Goal: Ask a question

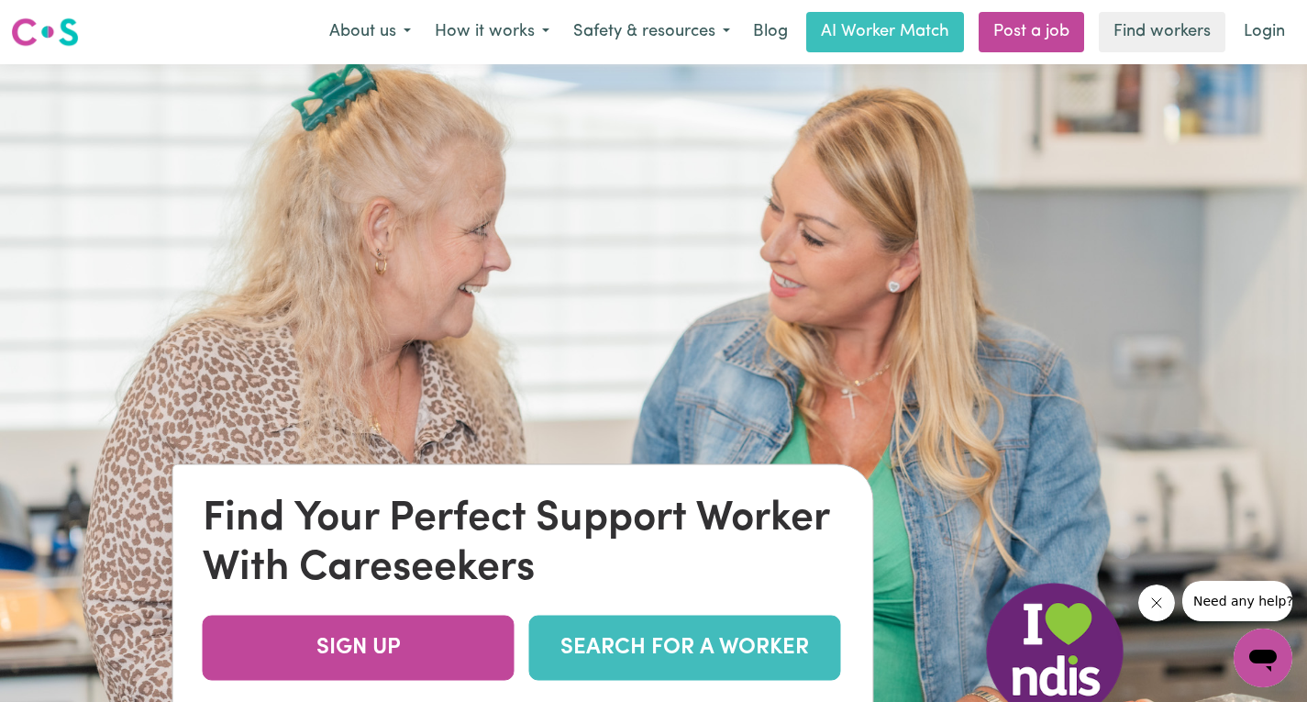
drag, startPoint x: 2292, startPoint y: 1168, endPoint x: 1153, endPoint y: 585, distance: 1279.0
click at [1153, 585] on button "Close message from company" at bounding box center [1157, 602] width 37 height 37
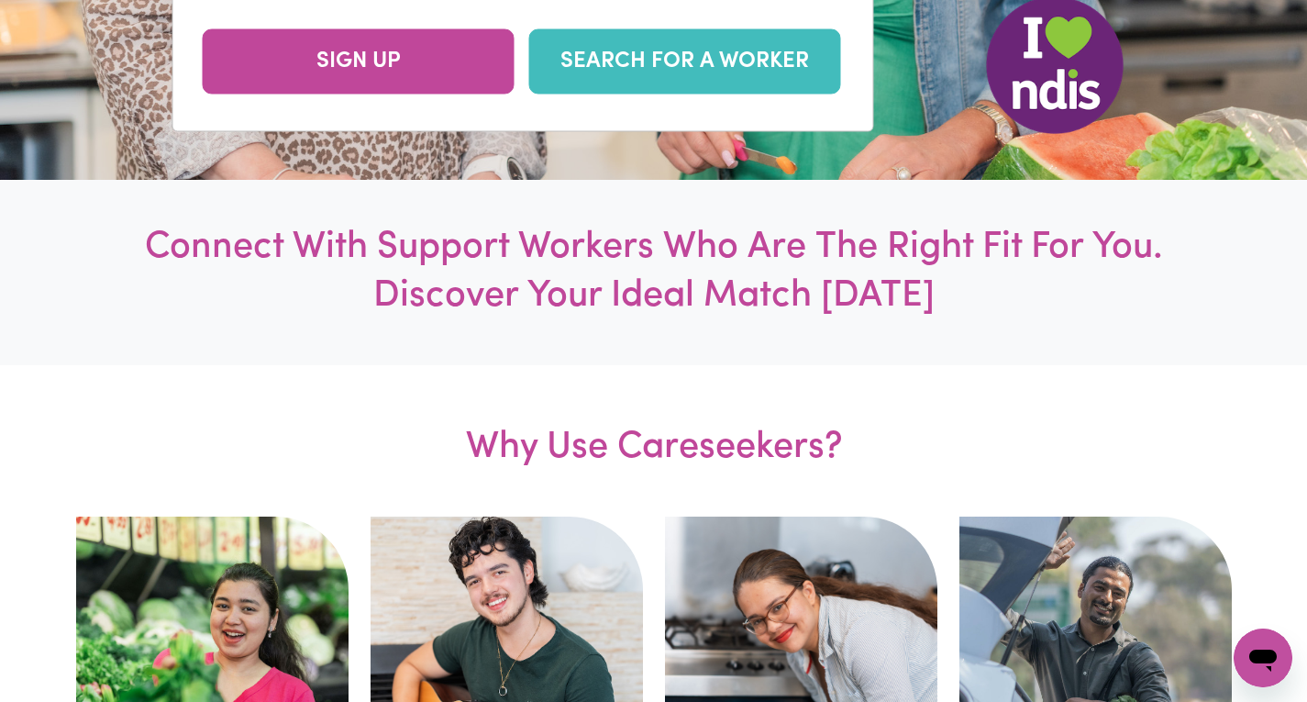
scroll to position [587, 0]
click at [1269, 648] on icon "Open messaging window" at bounding box center [1263, 657] width 33 height 33
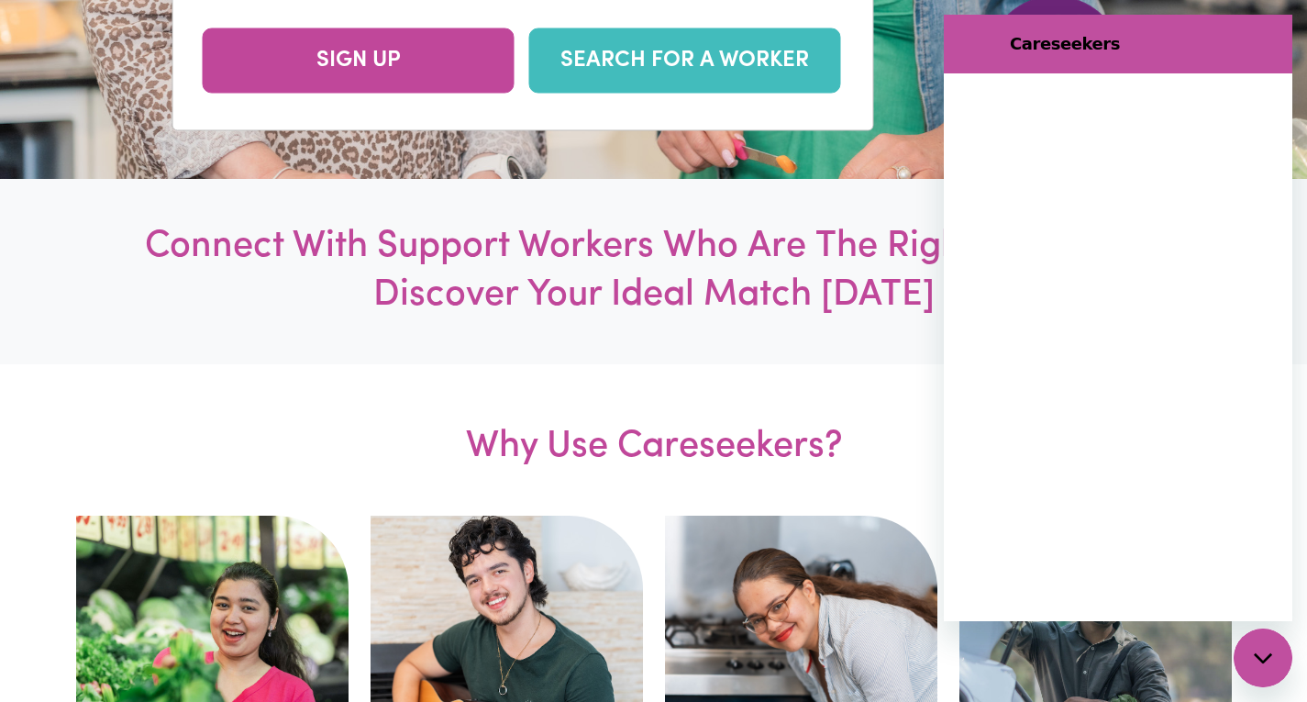
scroll to position [0, 0]
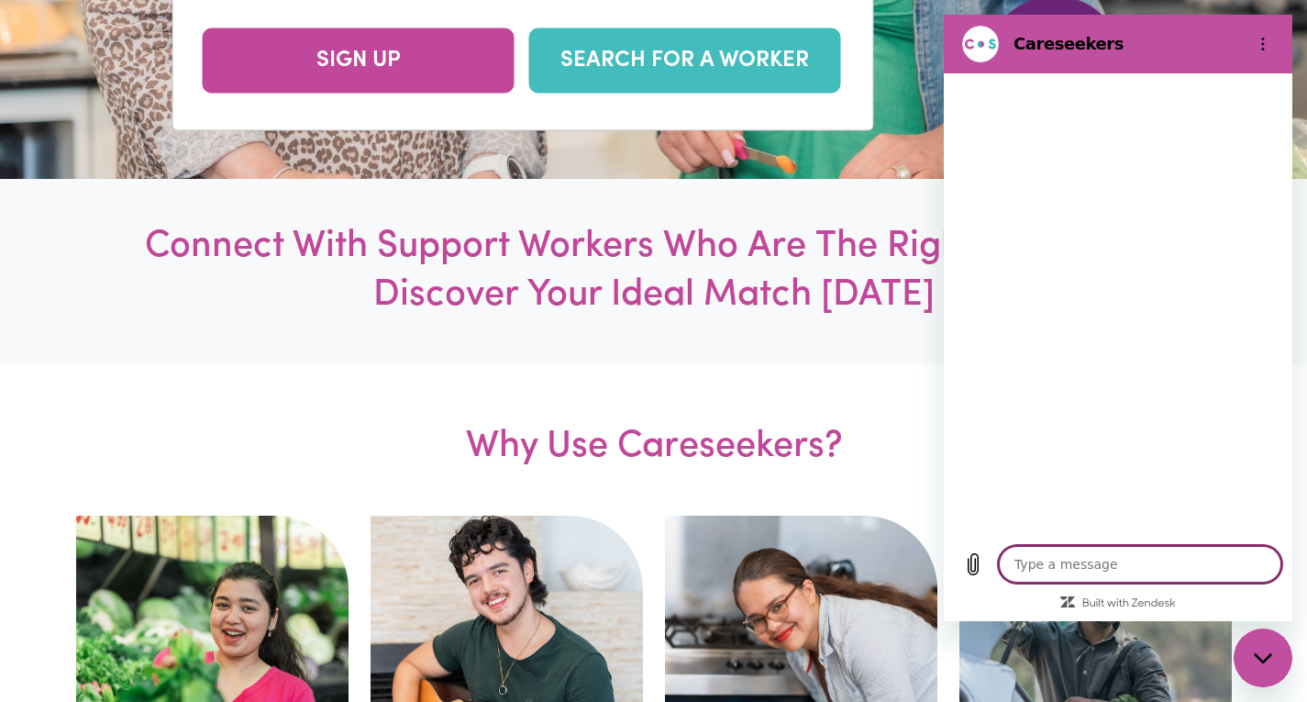
type textarea "x"
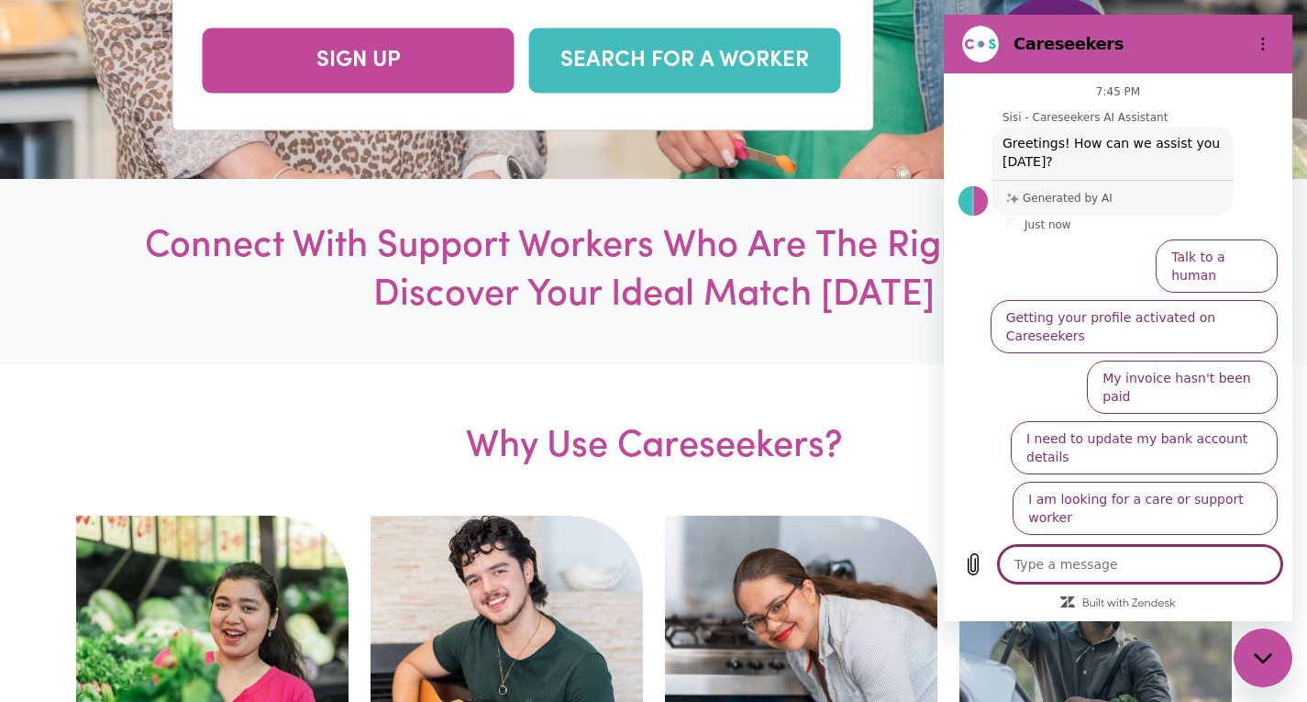
click at [1043, 570] on textarea at bounding box center [1140, 564] width 283 height 37
type textarea "e"
type textarea "x"
type textarea "en"
type textarea "x"
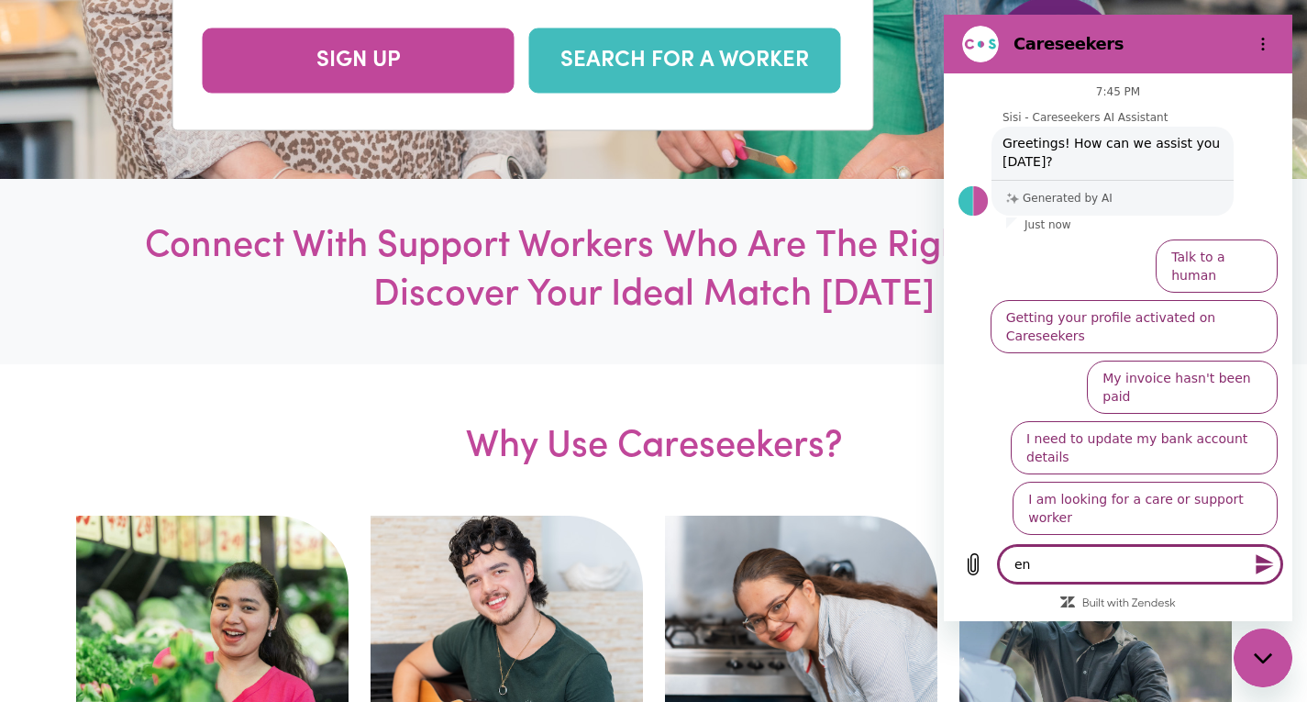
type textarea "enq"
type textarea "x"
type textarea "enqu"
type textarea "x"
type textarea "enqur"
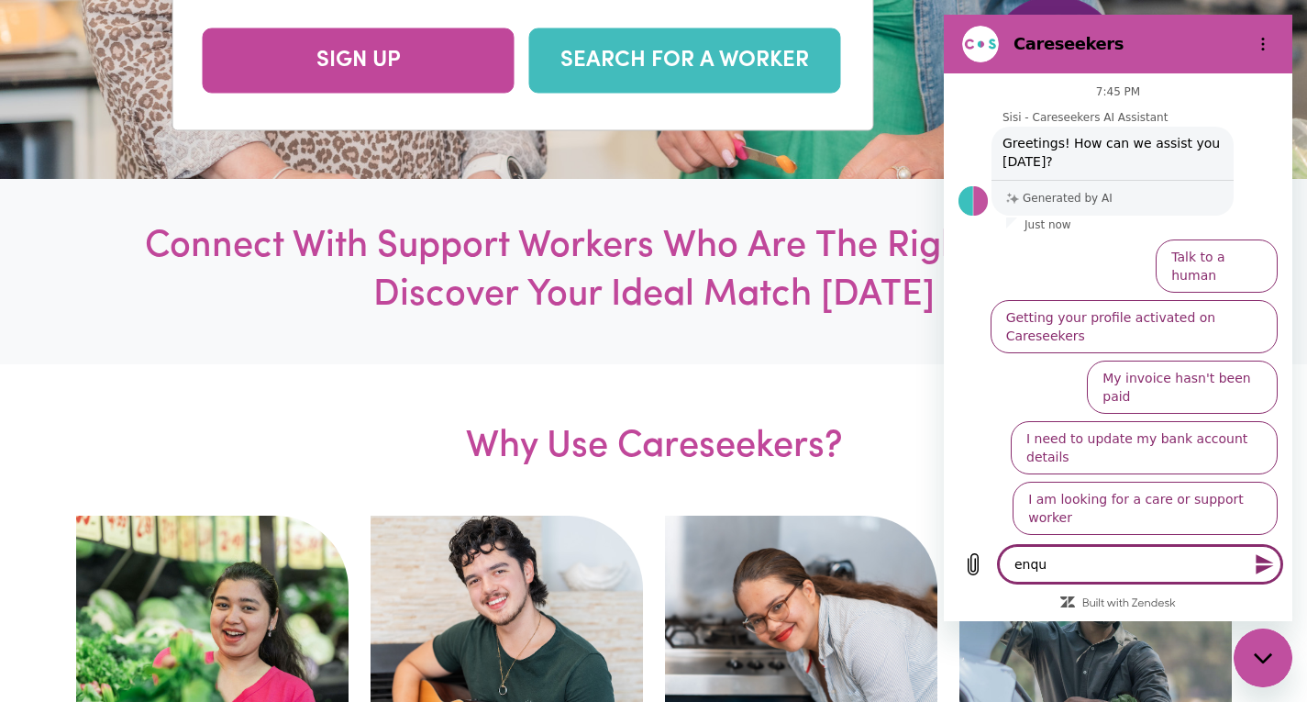
type textarea "x"
type textarea "enqury"
type textarea "x"
type textarea "enqury"
type textarea "x"
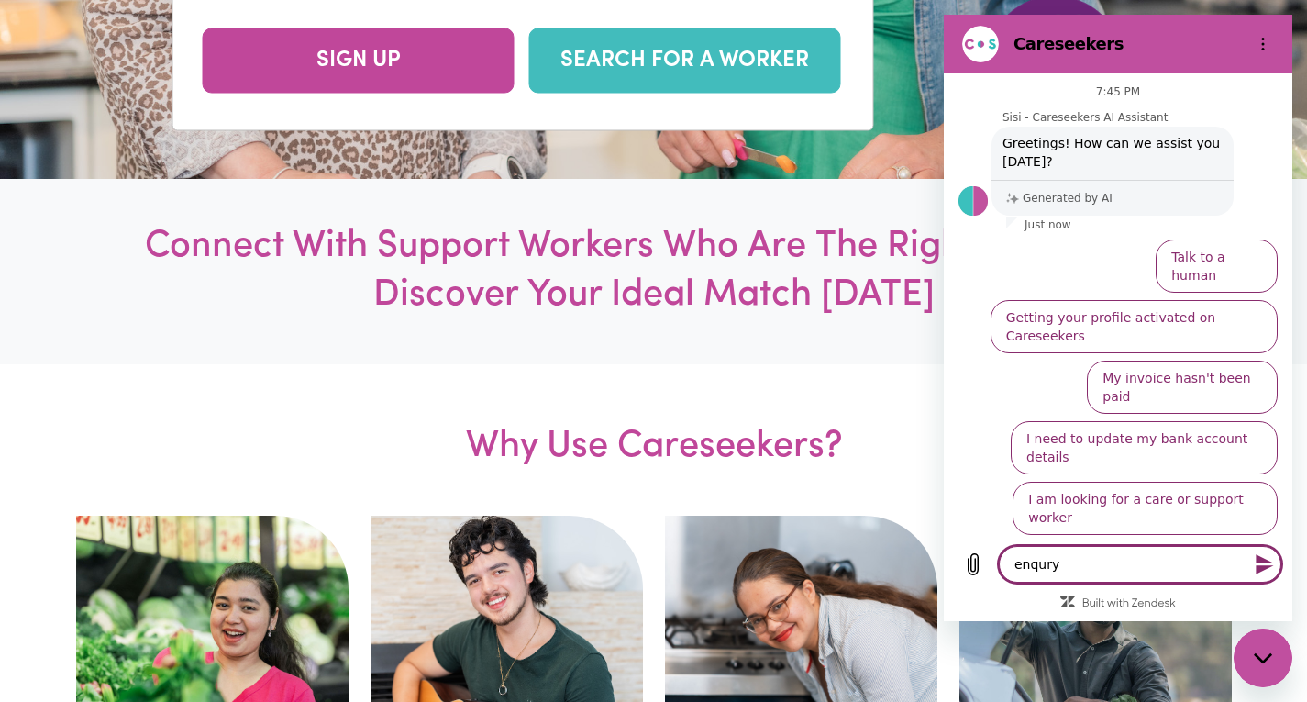
type textarea "enqury i"
type textarea "x"
type textarea "enqury if"
type textarea "x"
type textarea "enqury if"
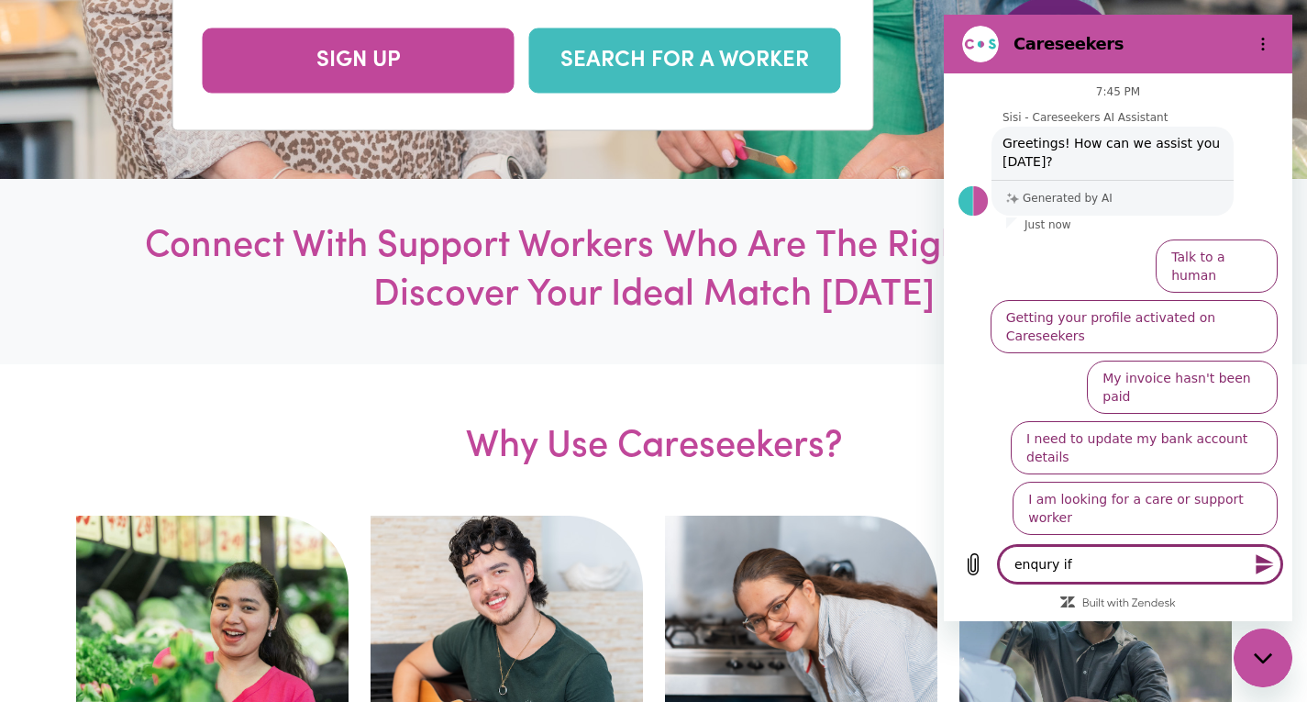
type textarea "x"
type textarea "enqury if y"
type textarea "x"
type textarea "enqury if yo"
type textarea "x"
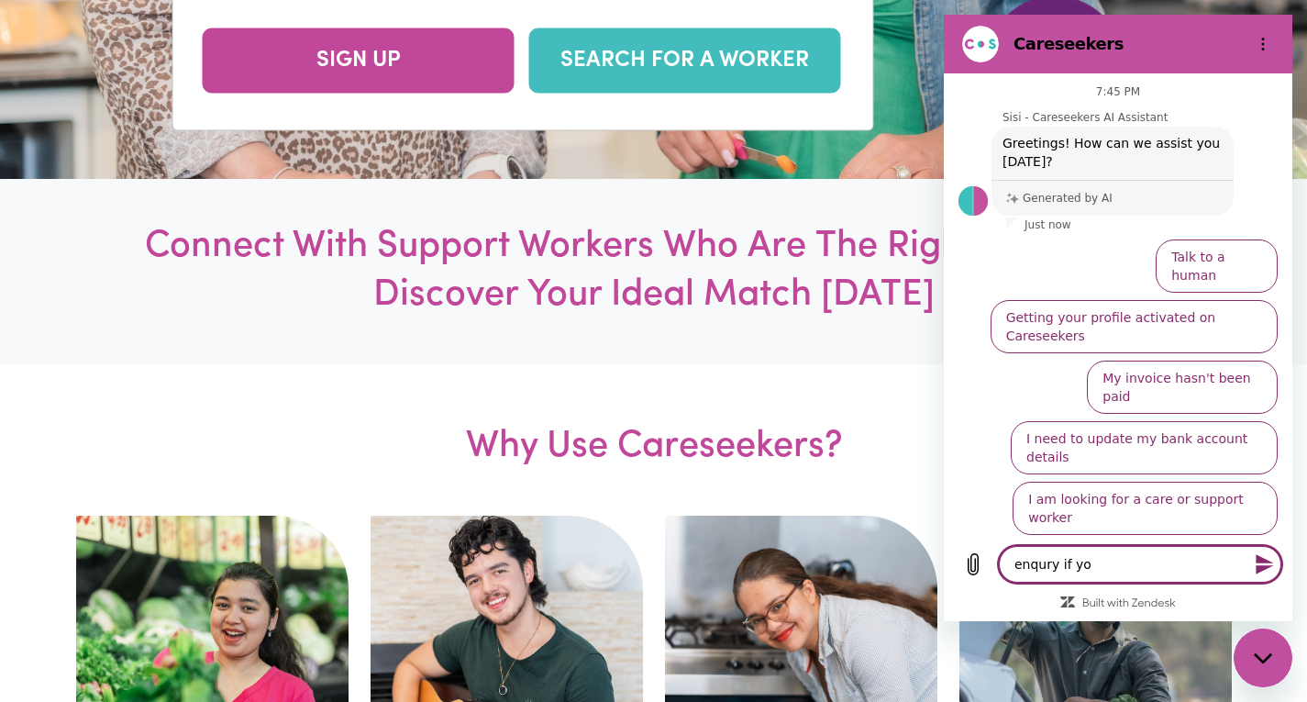
type textarea "enqury if you"
type textarea "x"
type textarea "enqury if you"
type textarea "x"
type textarea "enqury if you h"
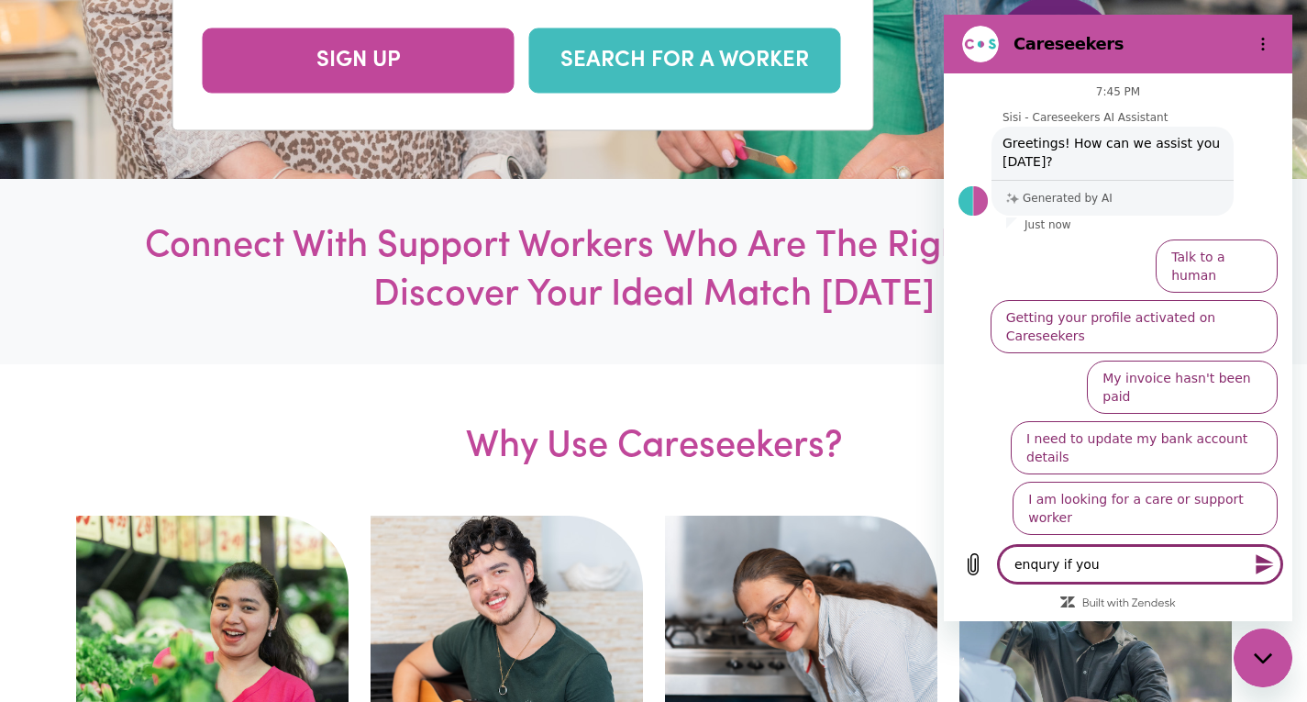
type textarea "x"
type textarea "enqury if you ha"
type textarea "x"
type textarea "enqury if you hav"
type textarea "x"
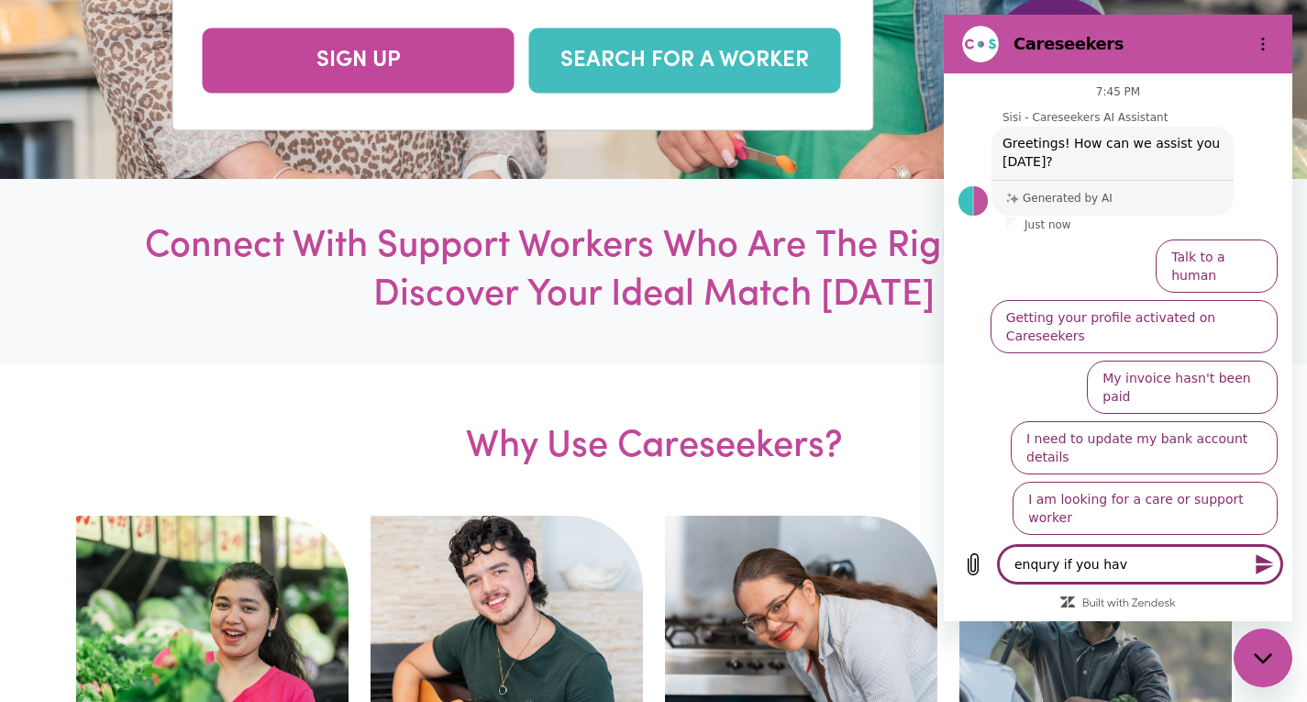
type textarea "enqury if you have"
type textarea "x"
type textarea "enqury if you have"
type textarea "x"
type textarea "enqury if you have a"
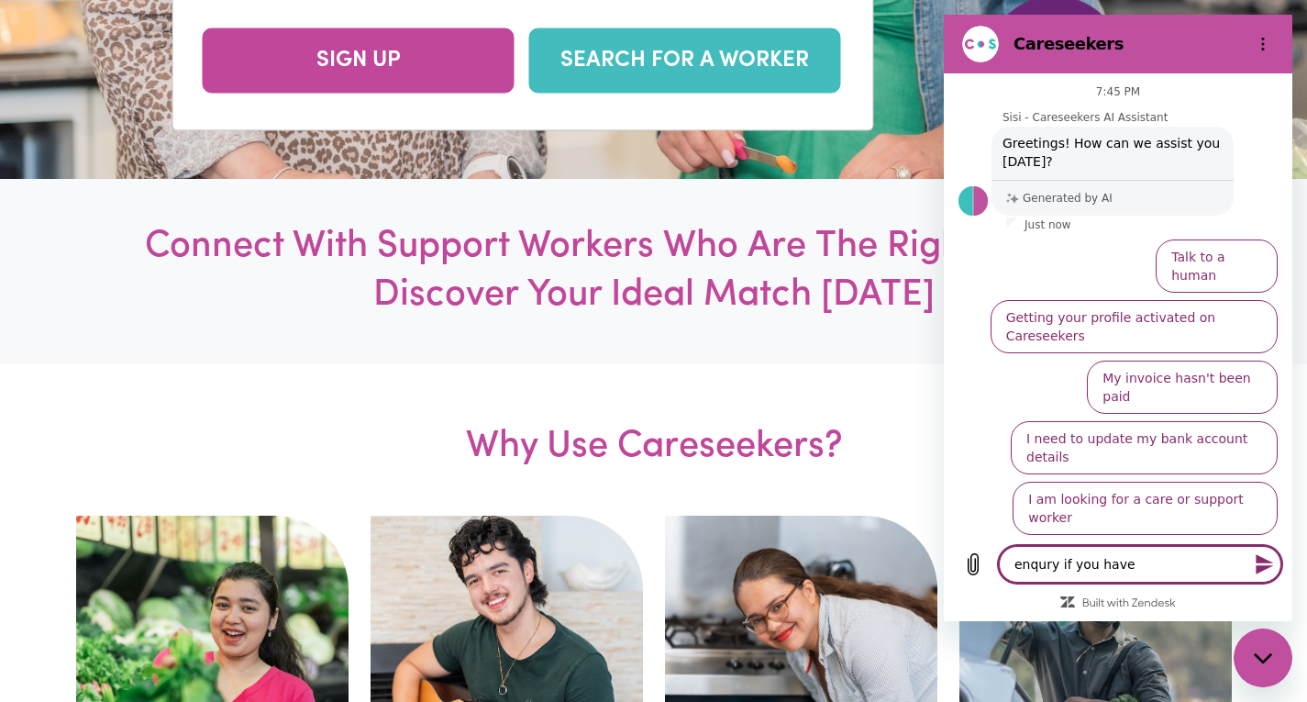
type textarea "x"
type textarea "enqury if you have an"
type textarea "x"
type textarea "enqury if you have any"
type textarea "x"
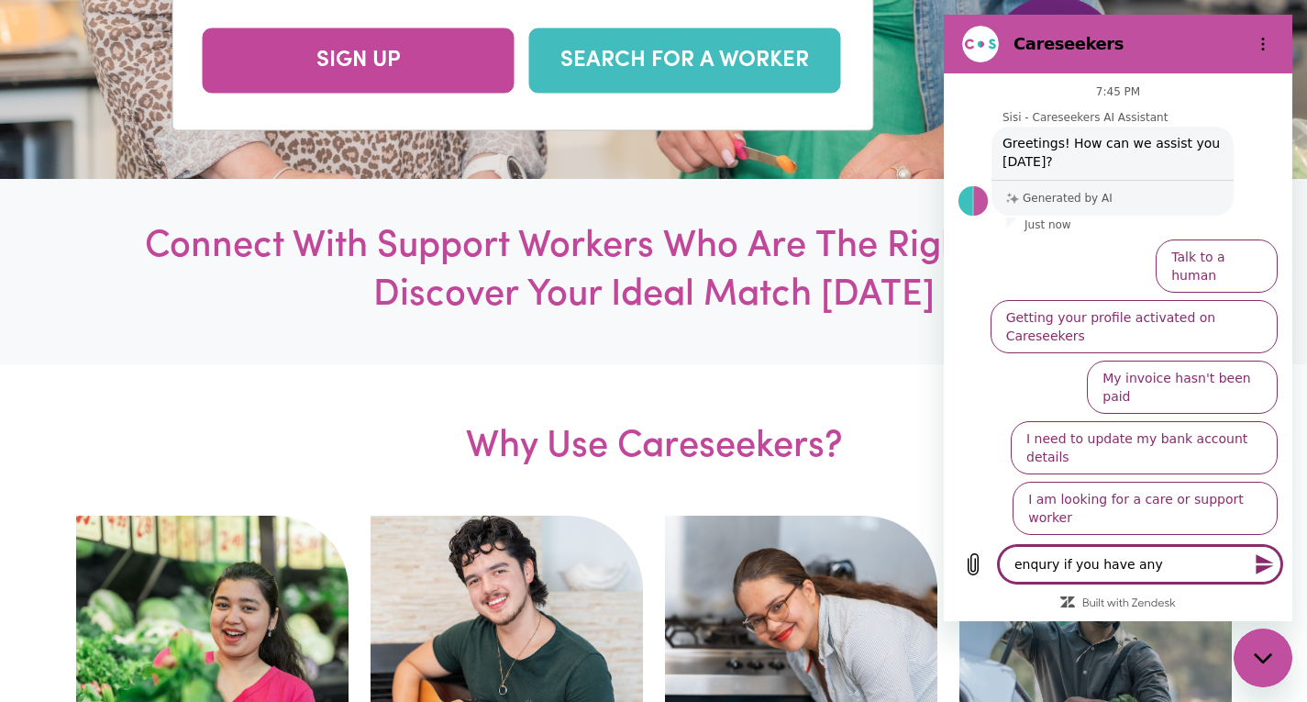
type textarea "enqury if you have any"
type textarea "x"
type textarea "enqury if you have any v"
type textarea "x"
type textarea "enqury if you have any va"
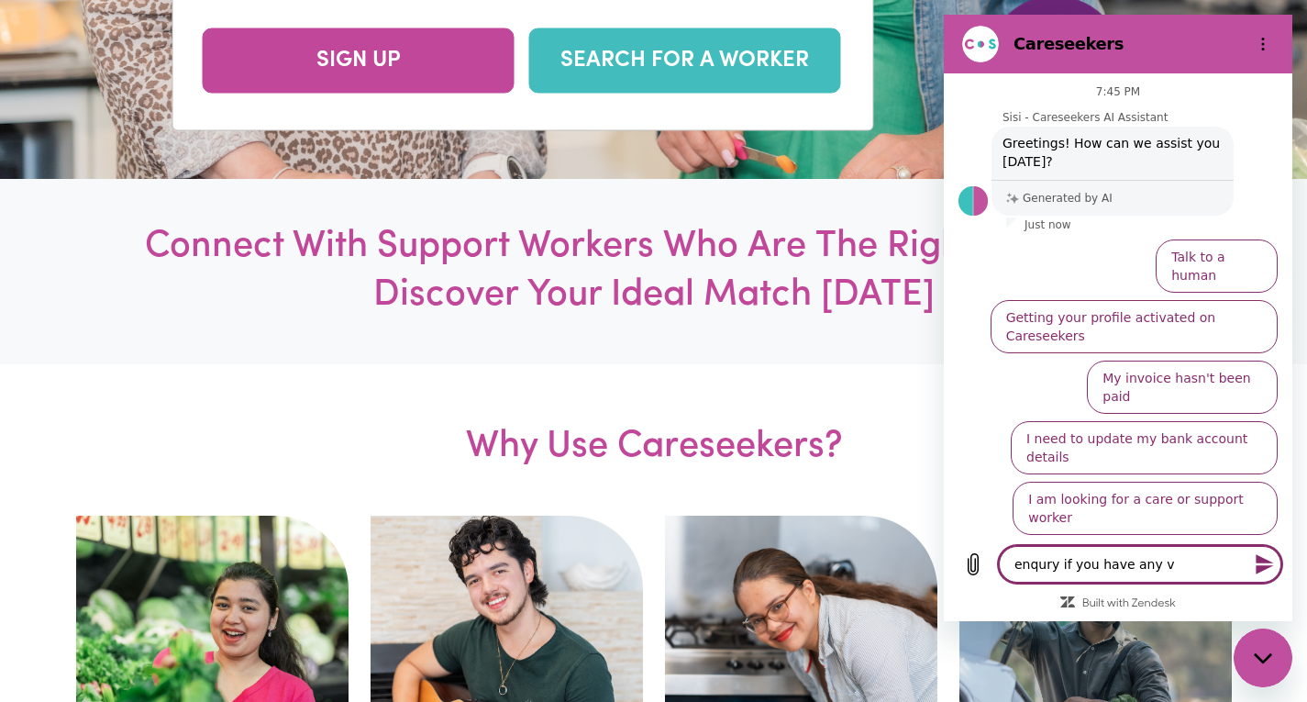
type textarea "x"
type textarea "enqury if you have any vac"
type textarea "x"
type textarea "enqury if you have any [PERSON_NAME]"
type textarea "x"
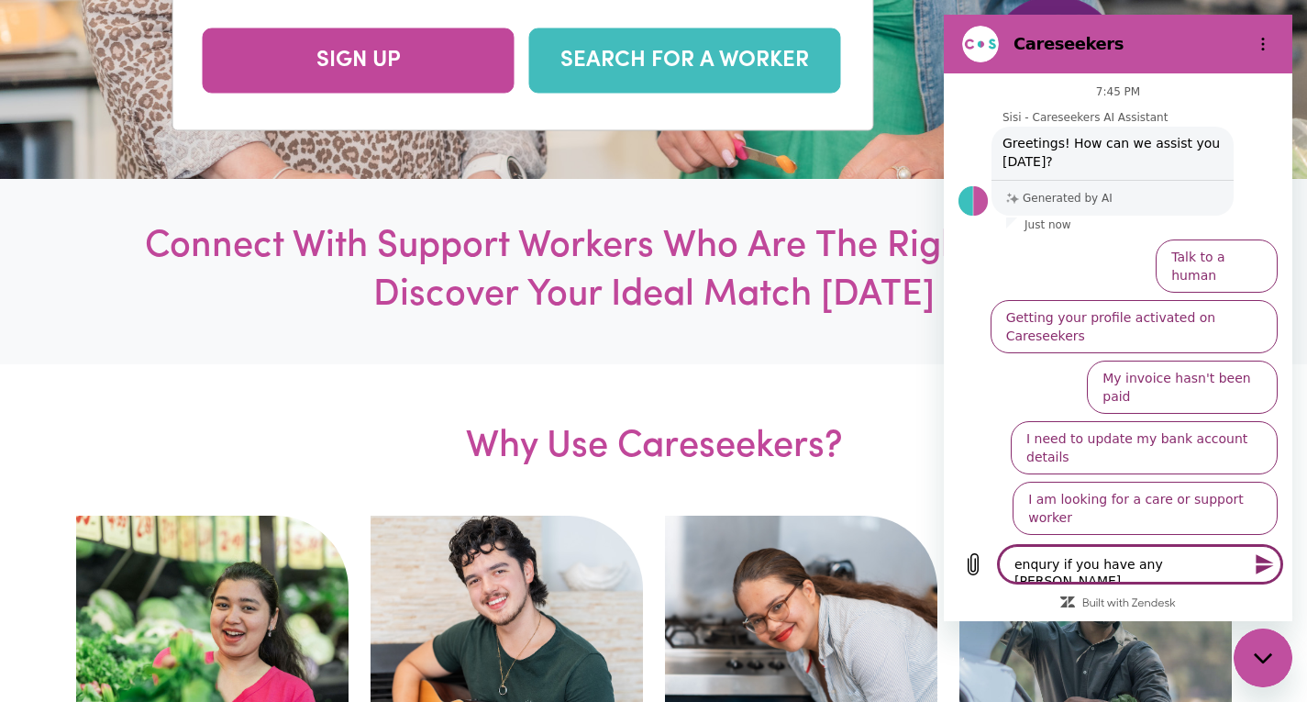
type textarea "enqury if you have any vacam"
type textarea "x"
type textarea "enqury if you have any [PERSON_NAME]"
type textarea "x"
type textarea "enqury if you have any vacac"
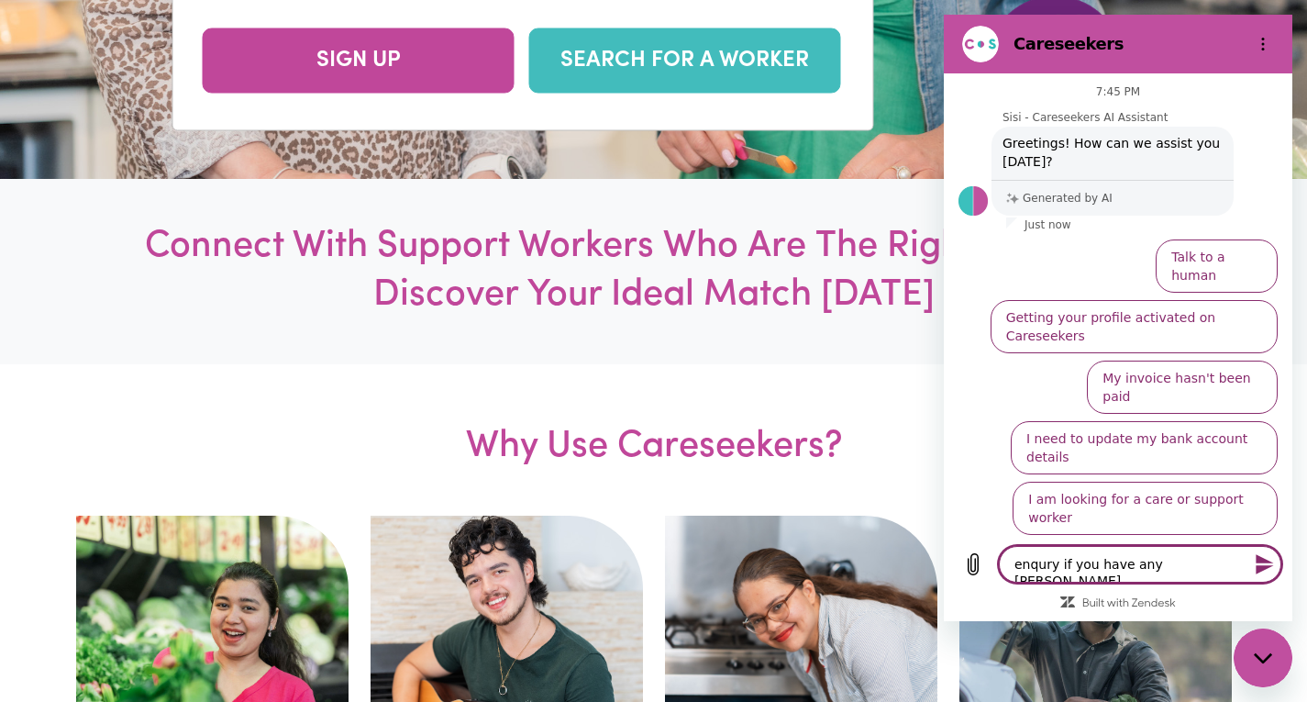
type textarea "x"
type textarea "enqury if you have any vacacy"
type textarea "x"
type textarea "enqury if you have any vacac"
type textarea "x"
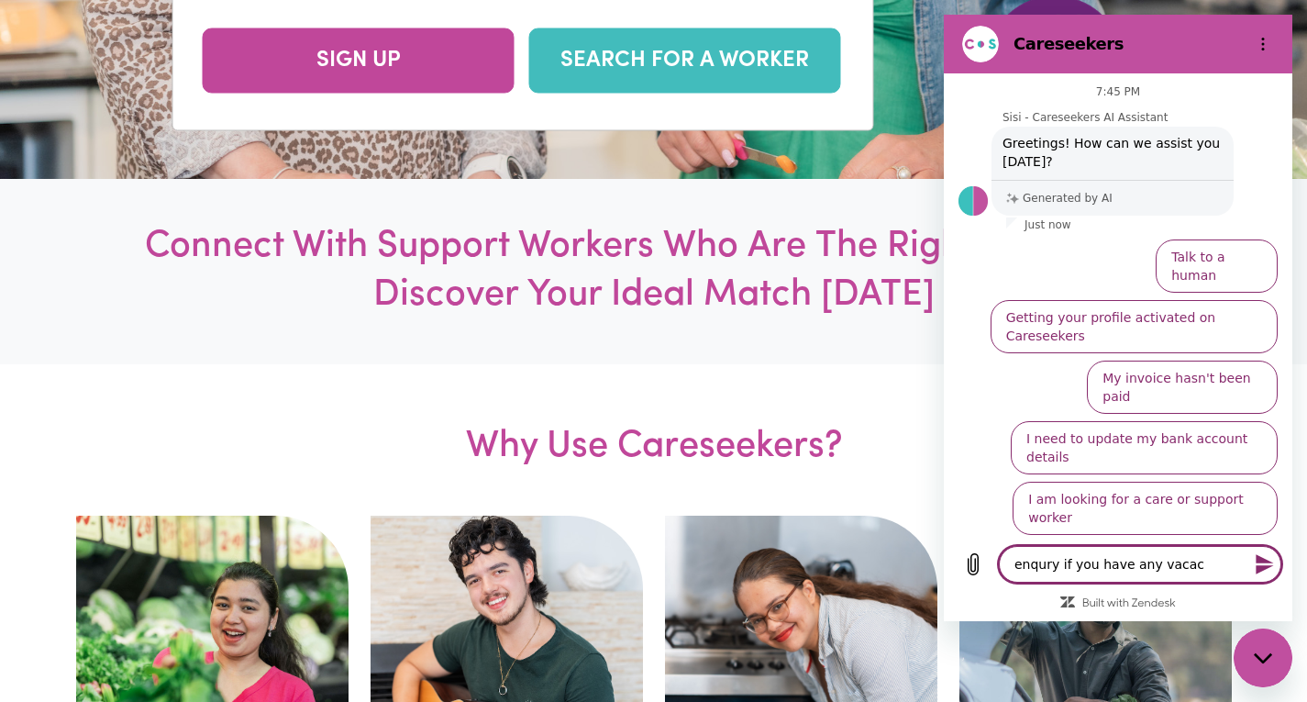
type textarea "enqury if you have any [PERSON_NAME]"
type textarea "x"
type textarea "enqury if you have any vacan"
type textarea "x"
type textarea "enqury if you have any vacanv"
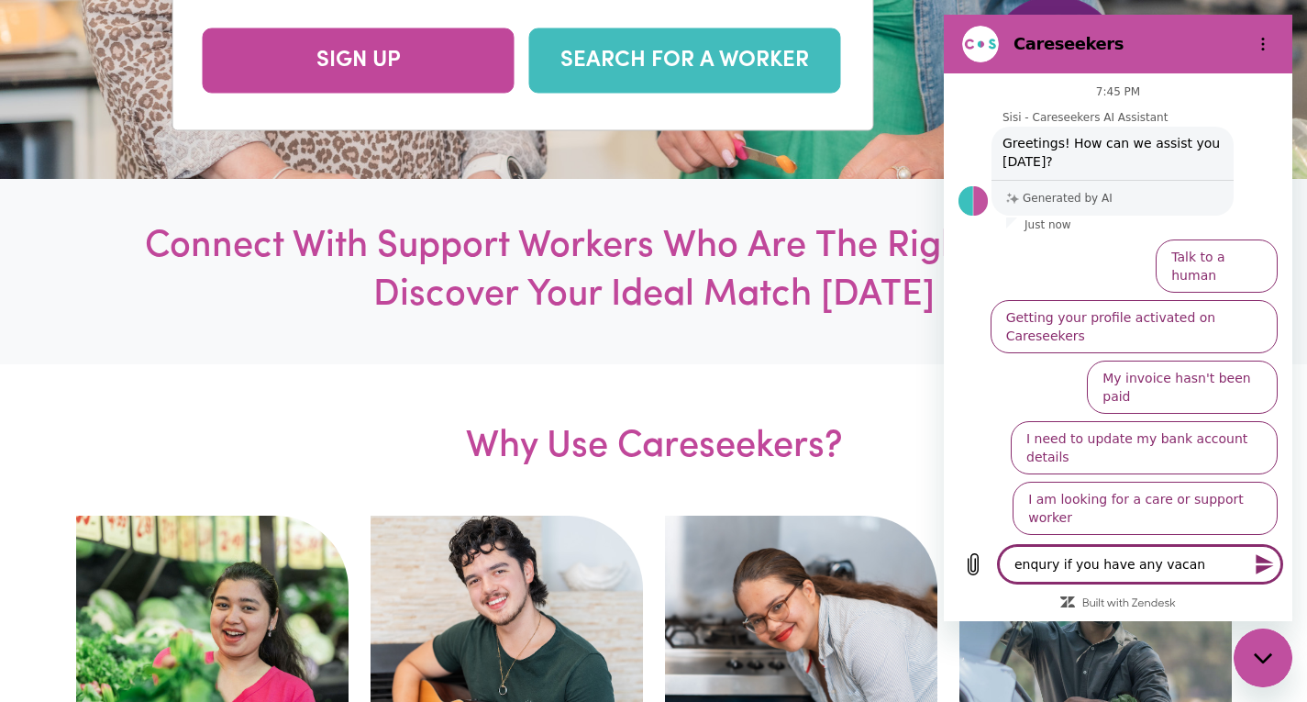
type textarea "x"
type textarea "enqury if you have any vacan"
type textarea "x"
type textarea "enqury if you have any vacanc"
type textarea "x"
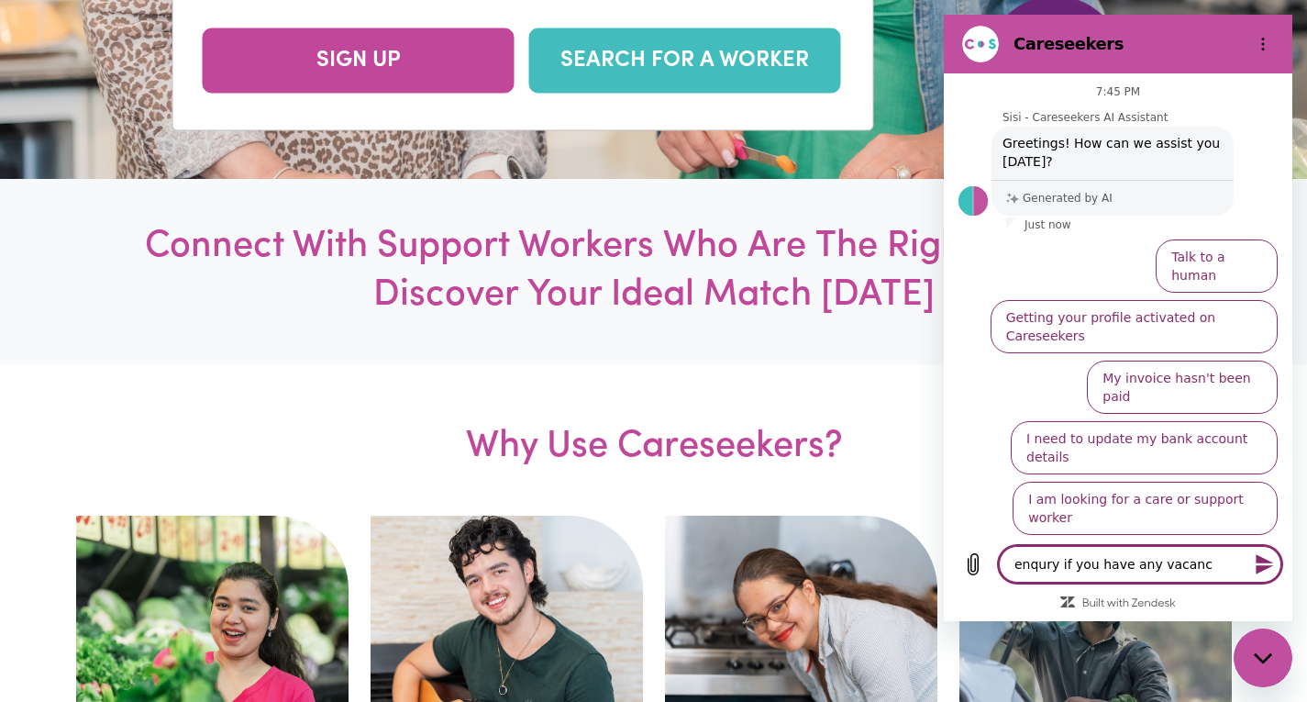
type textarea "enqury if you have any vacancy"
type textarea "x"
type textarea "enqury if you have any vacancy"
type textarea "x"
type textarea "enqury if you have any vacancy f"
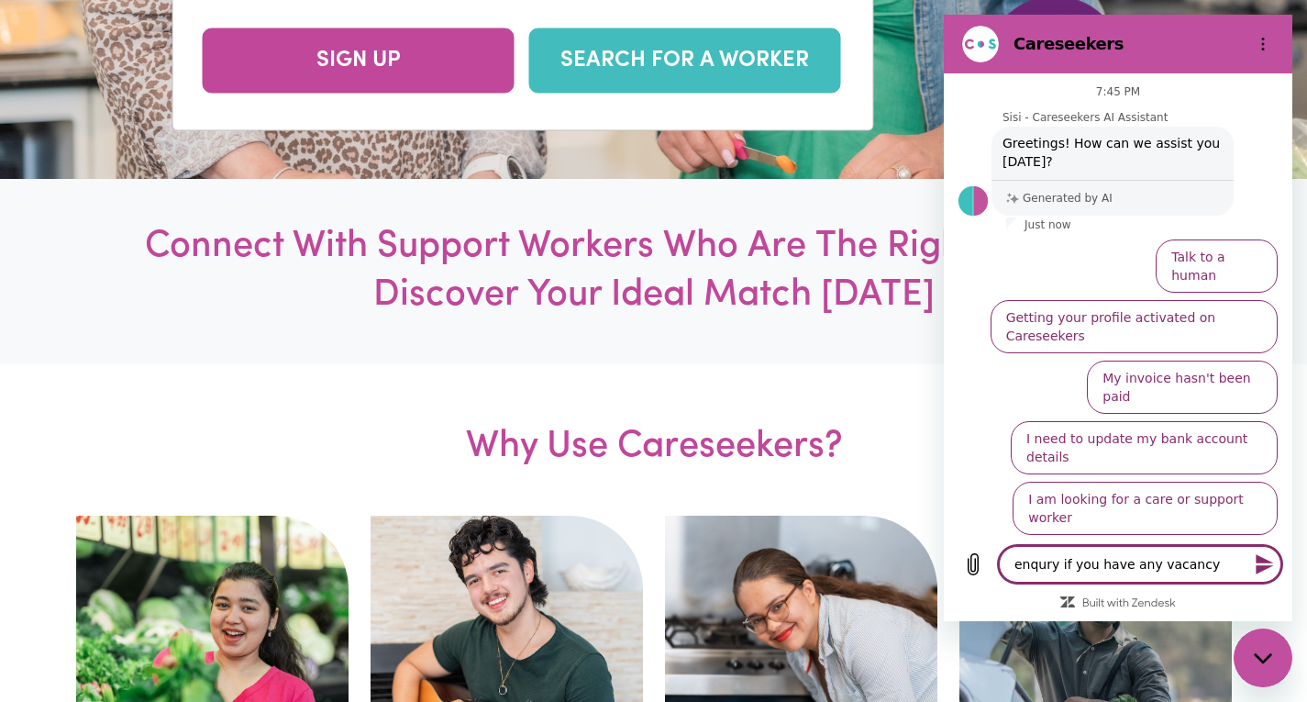
type textarea "x"
type textarea "enqury if you have any vacancy fo"
type textarea "x"
type textarea "enqury if you have any vacancy for"
type textarea "x"
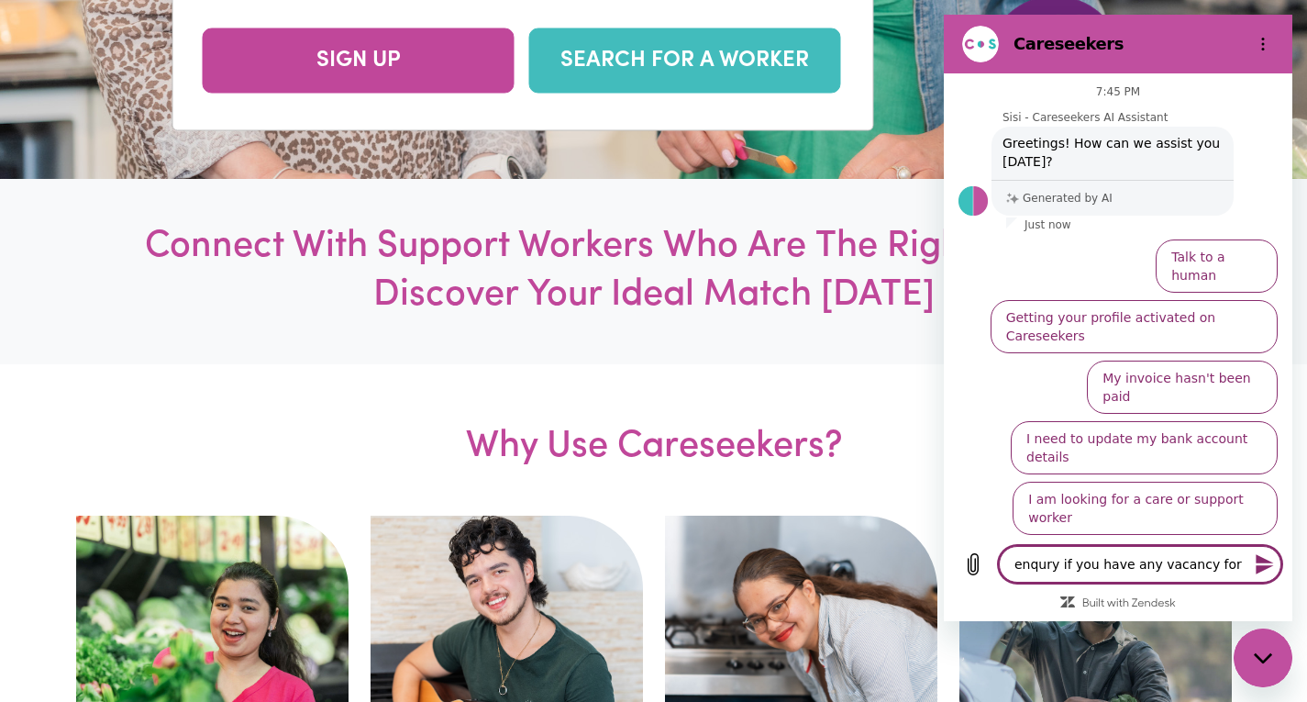
type textarea "enqury if you have any vacancy for"
type textarea "x"
type textarea "enqury if you have any vacancy for a"
type textarea "x"
type textarea "enqury if you have any vacancy for"
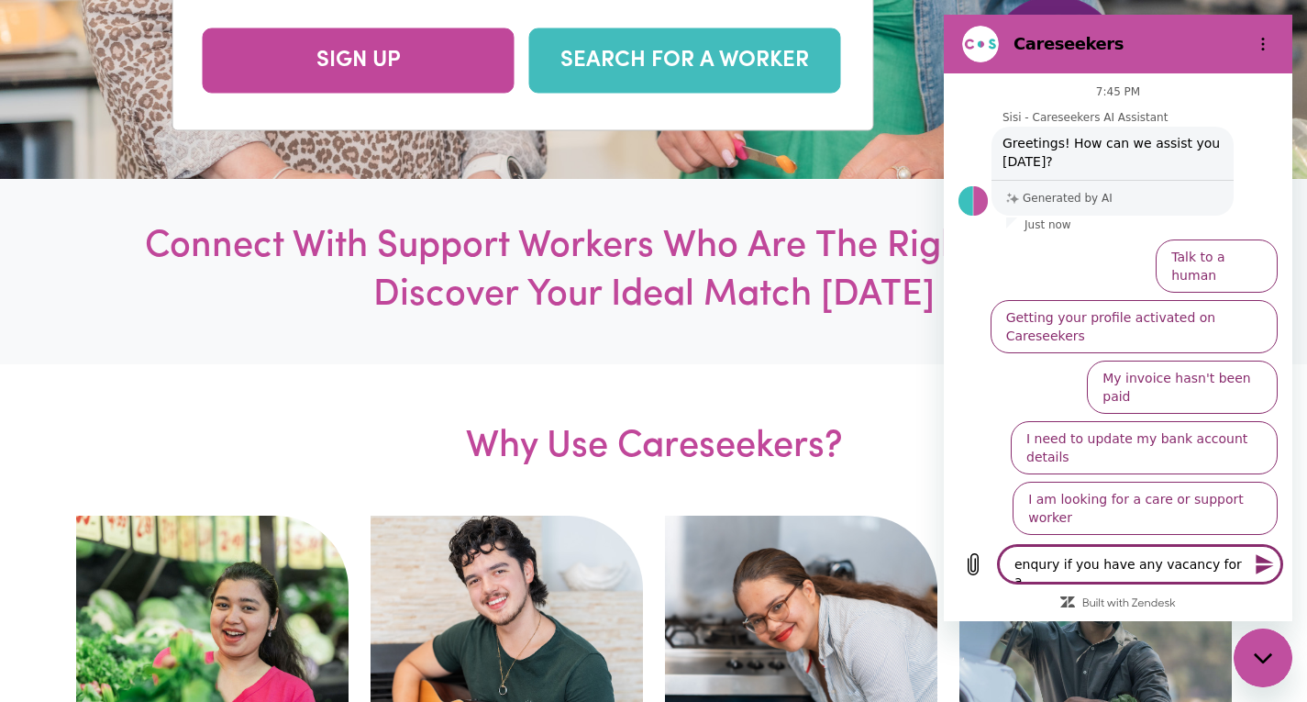
type textarea "x"
type textarea "enqury if you have any vacancy for s"
type textarea "x"
type textarea "enqury if you have any vacancy for su"
type textarea "x"
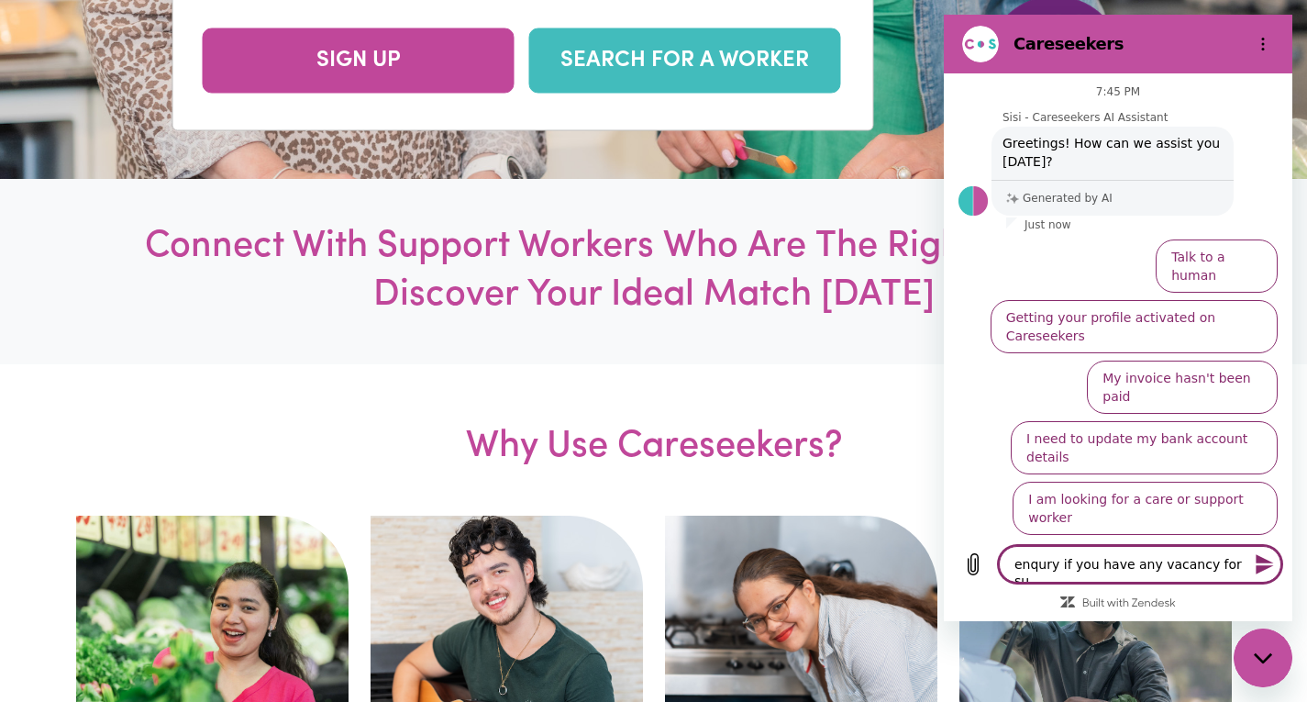
type textarea "enqury if you have any vacancy for sup"
type textarea "x"
type textarea "enqury if you have any vacancy for supp"
type textarea "x"
type textarea "enqury if you have any vacancy for suppo"
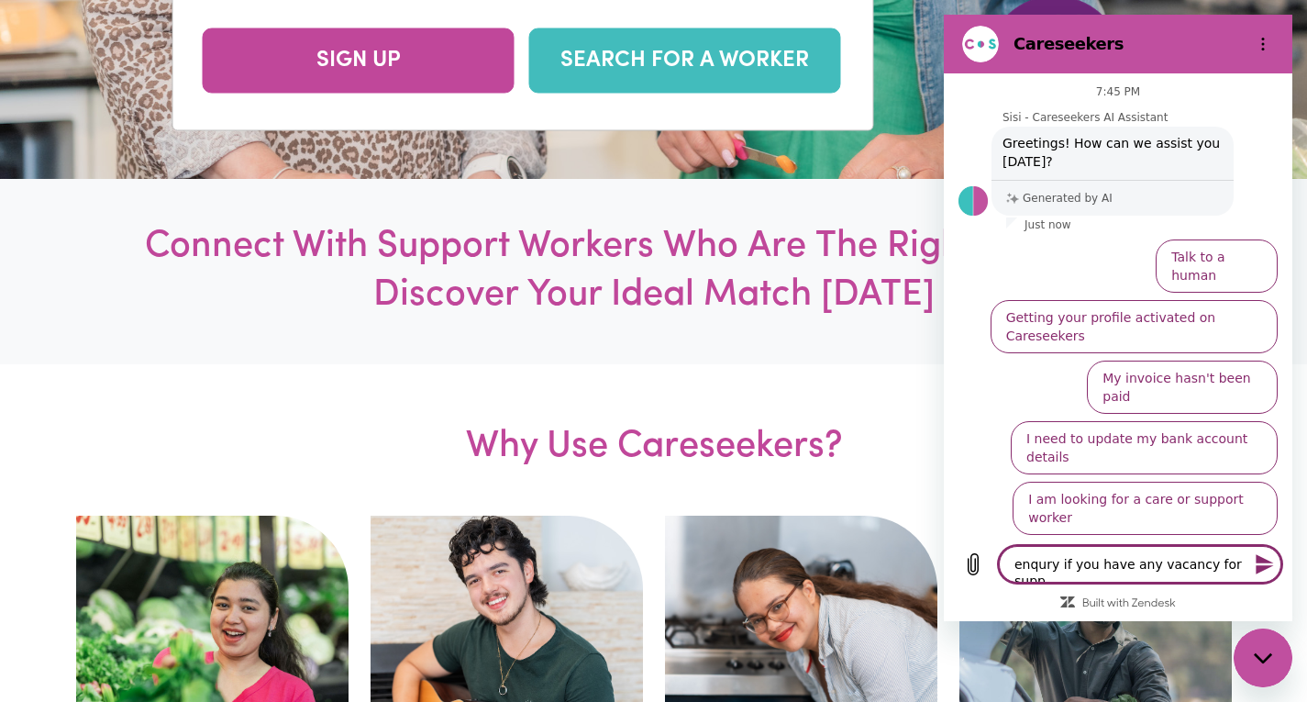
type textarea "x"
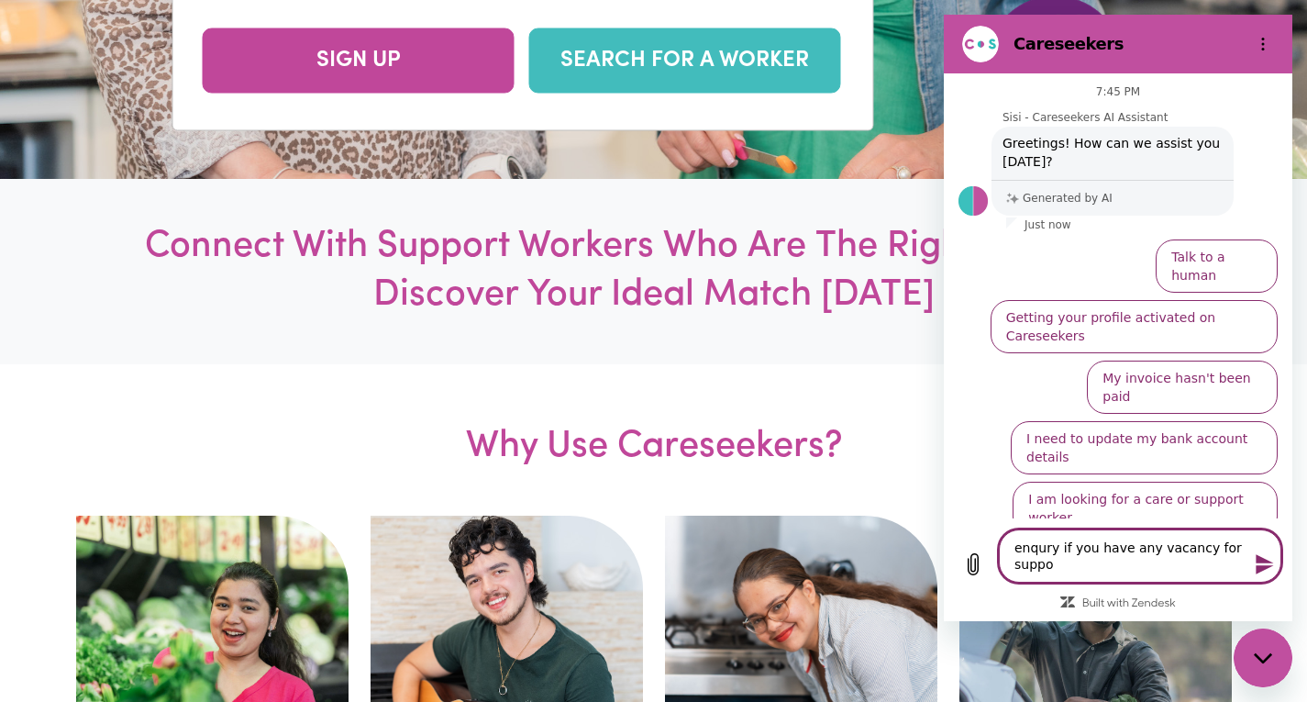
type textarea "enqury if you have any vacancy for suppor"
type textarea "x"
type textarea "enqury if you have any vacancy for support"
type textarea "x"
type textarea "enqury if you have any vacancy for support"
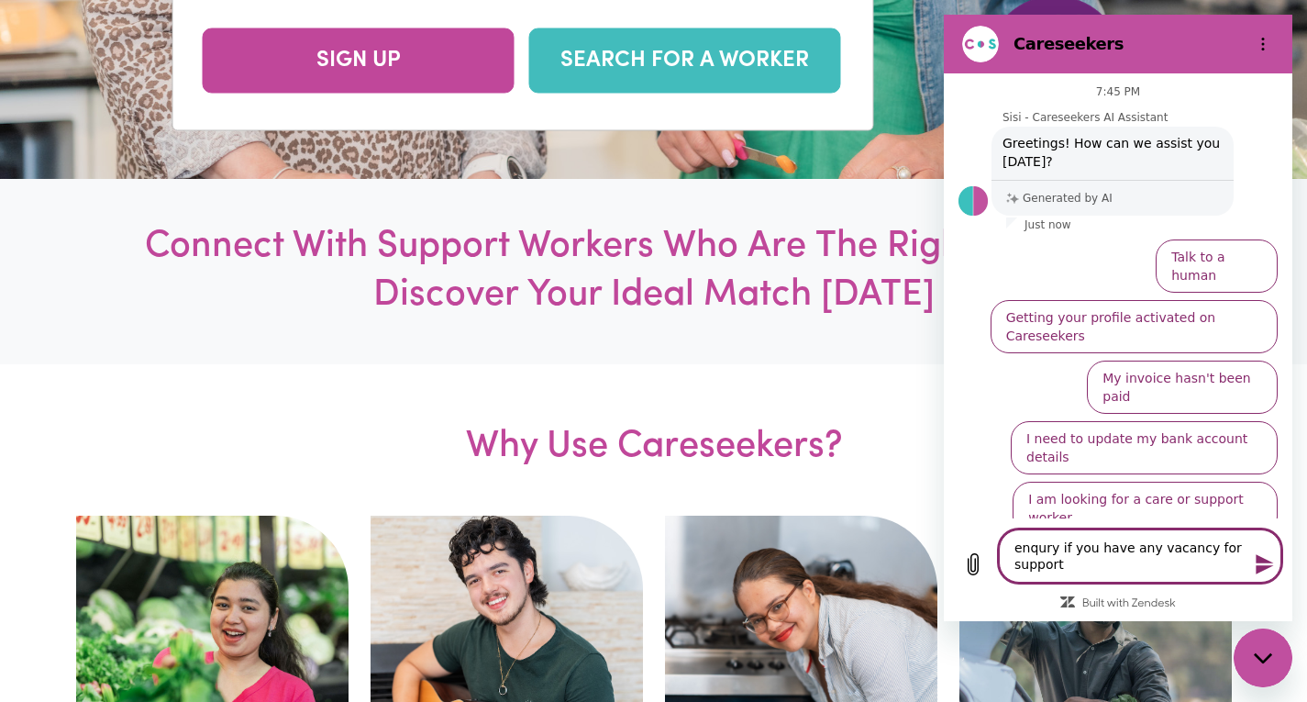
type textarea "x"
type textarea "enqury if you have any vacancy for support w"
type textarea "x"
type textarea "enqury if you have any vacancy for support wo"
type textarea "x"
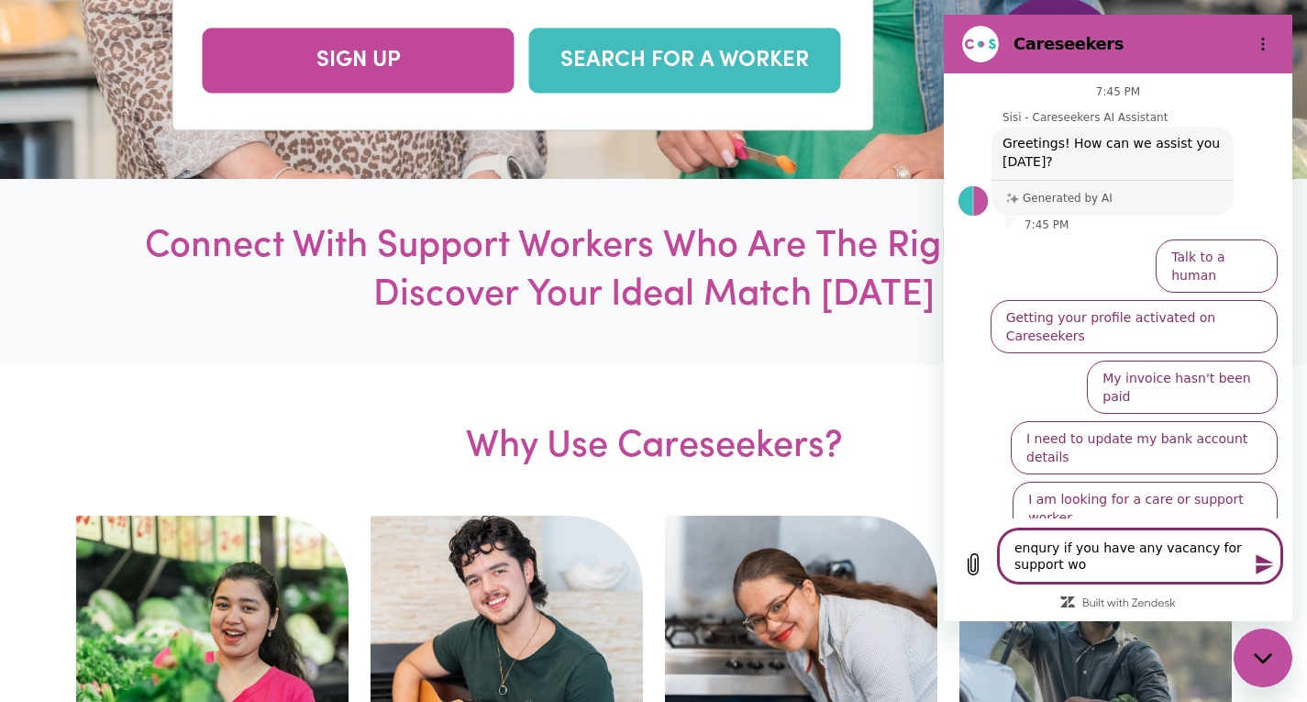
type textarea "enqury if you have any vacancy for support wor"
type textarea "x"
type textarea "enqury if you have any vacancy for support work"
type textarea "x"
type textarea "enqury if you have any vacancy for support worke"
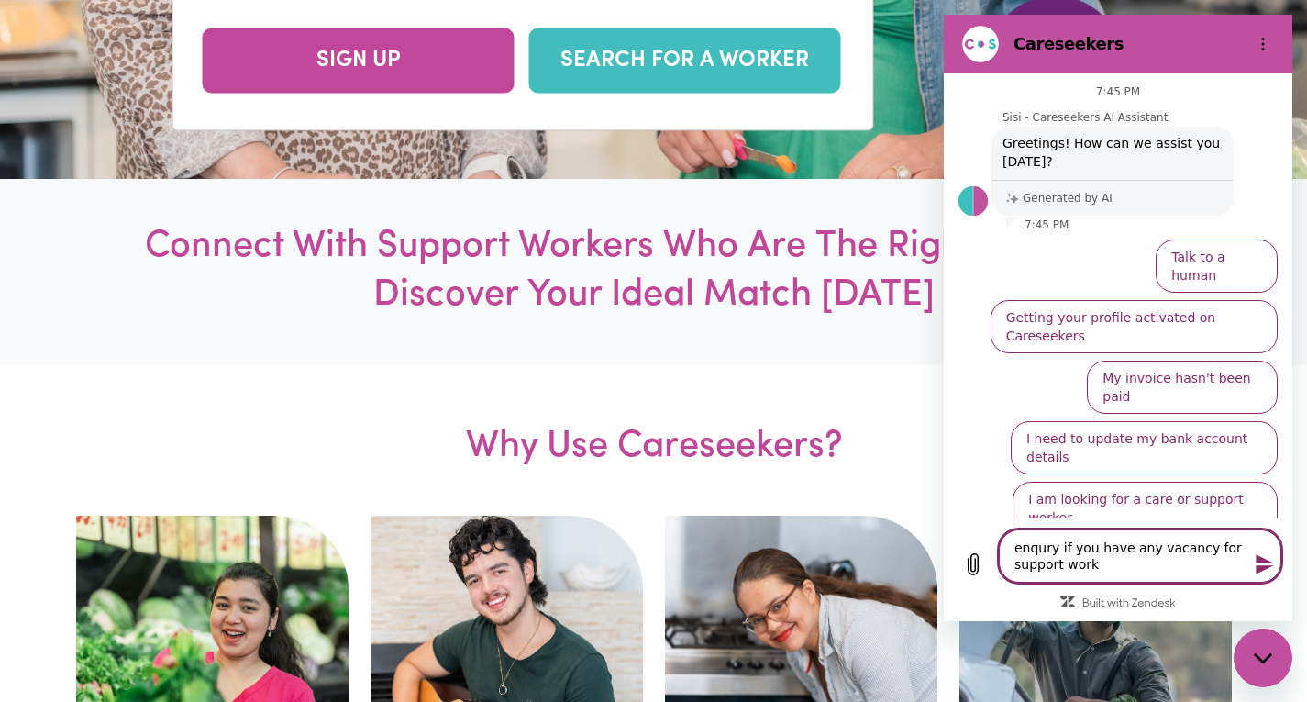
type textarea "x"
type textarea "enqury if you have any vacancy for support worker"
type textarea "x"
type textarea "enqury if you have any vacancy for support worker"
type textarea "x"
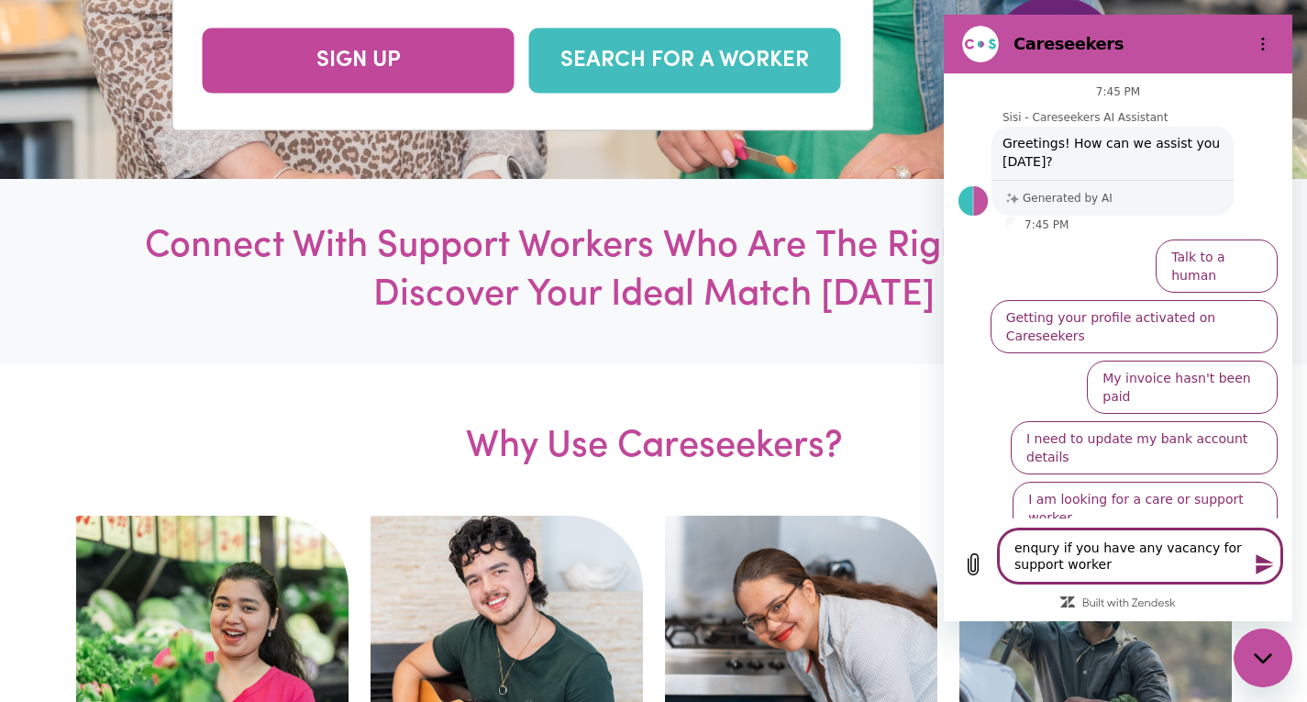
type textarea "enqury if you have any vacancy for support worker r"
type textarea "x"
type textarea "enqury if you have any vacancy for support worker ro"
type textarea "x"
type textarea "enqury if you have any vacancy for support worker rol"
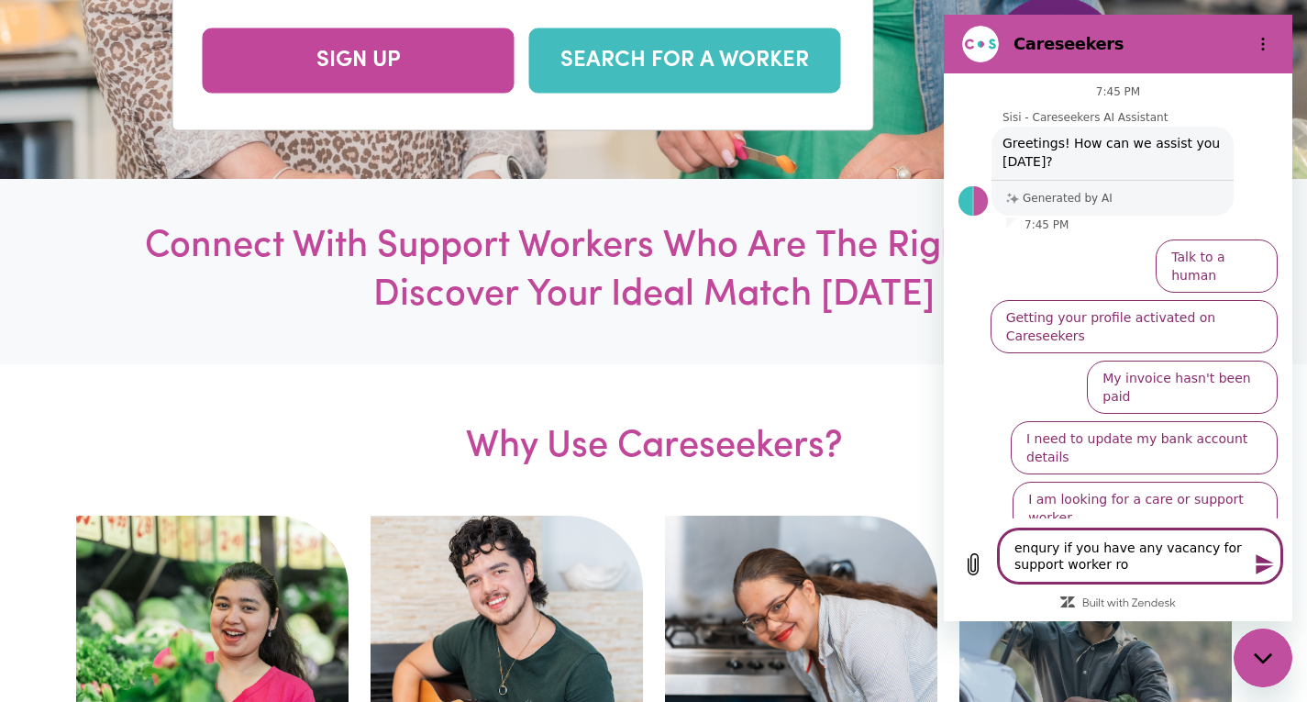
type textarea "x"
type textarea "enqury if you have any vacancy for support worker role"
type textarea "x"
type textarea "enqury if you have any vacancy for support worker role"
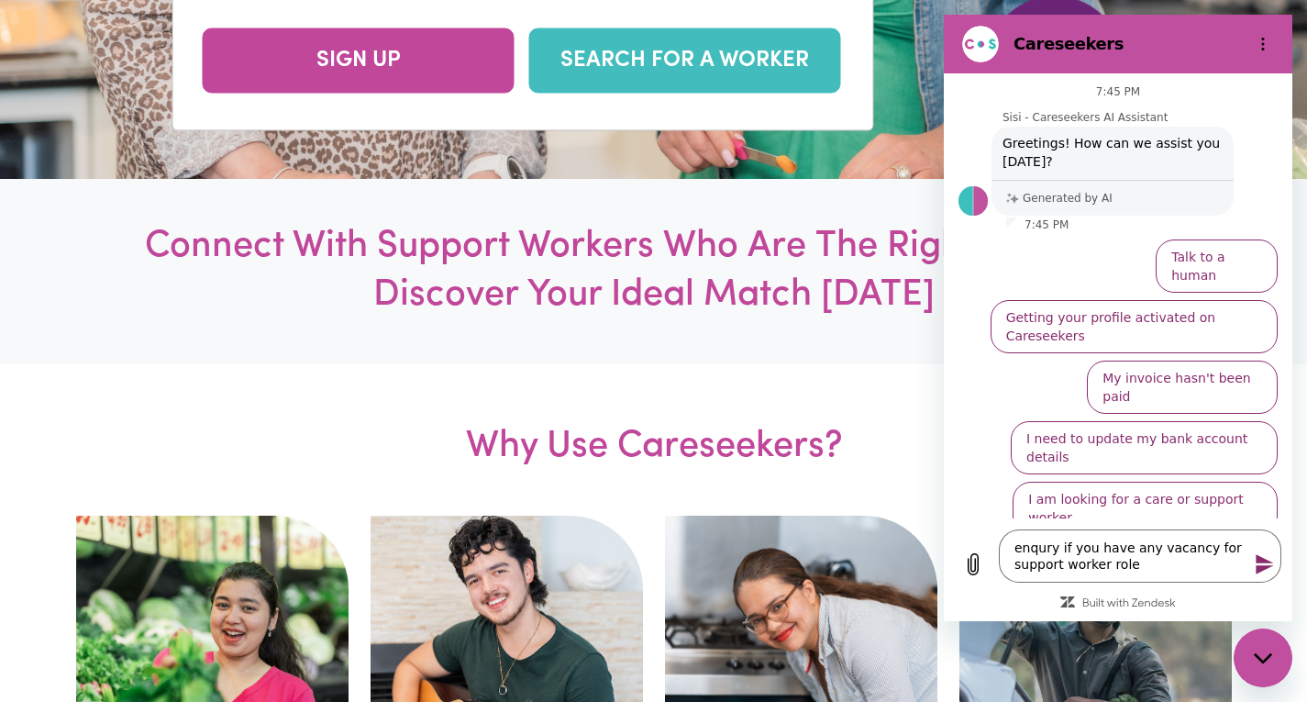
click at [1264, 561] on icon "Send message" at bounding box center [1264, 564] width 17 height 20
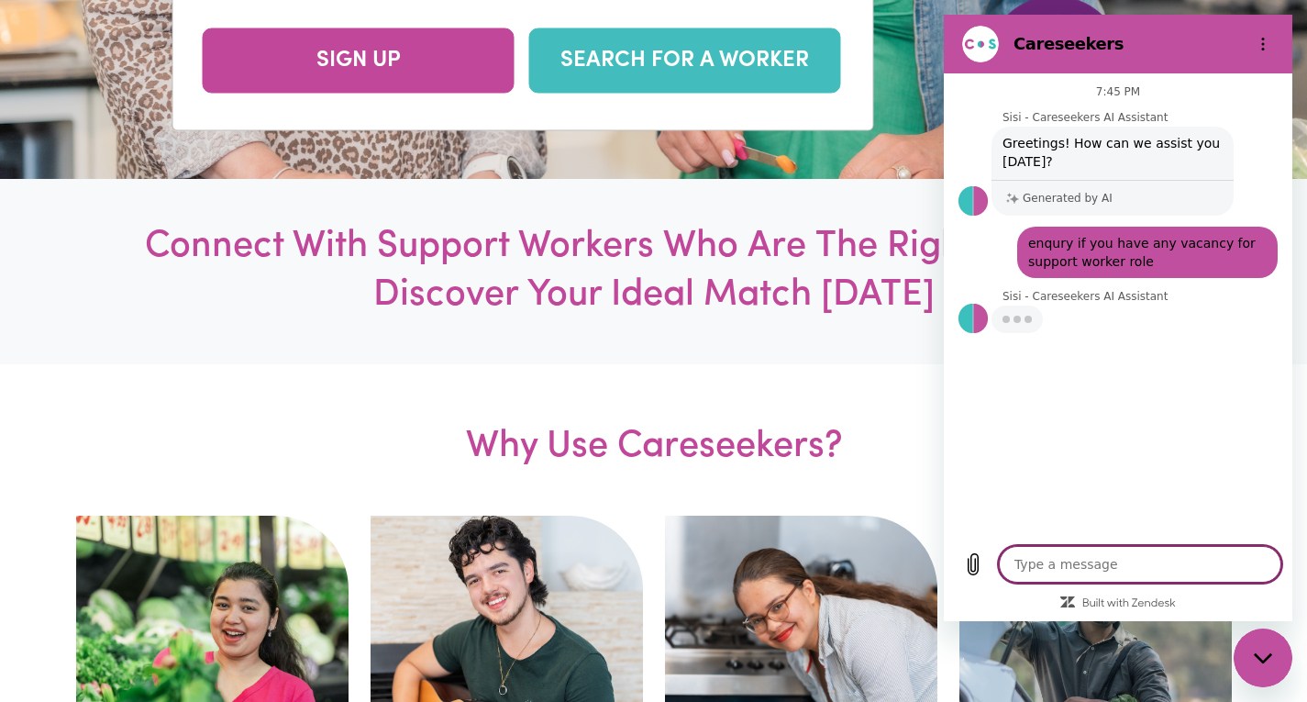
type textarea "x"
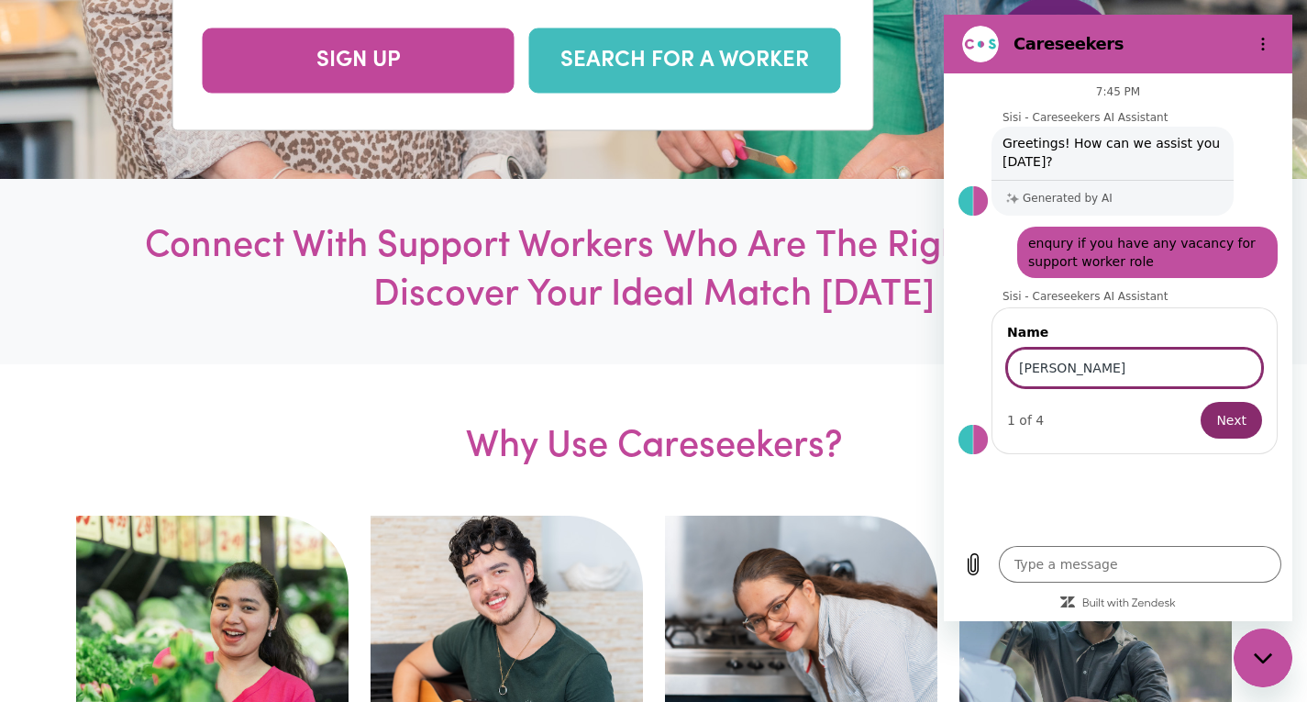
type input "[PERSON_NAME]"
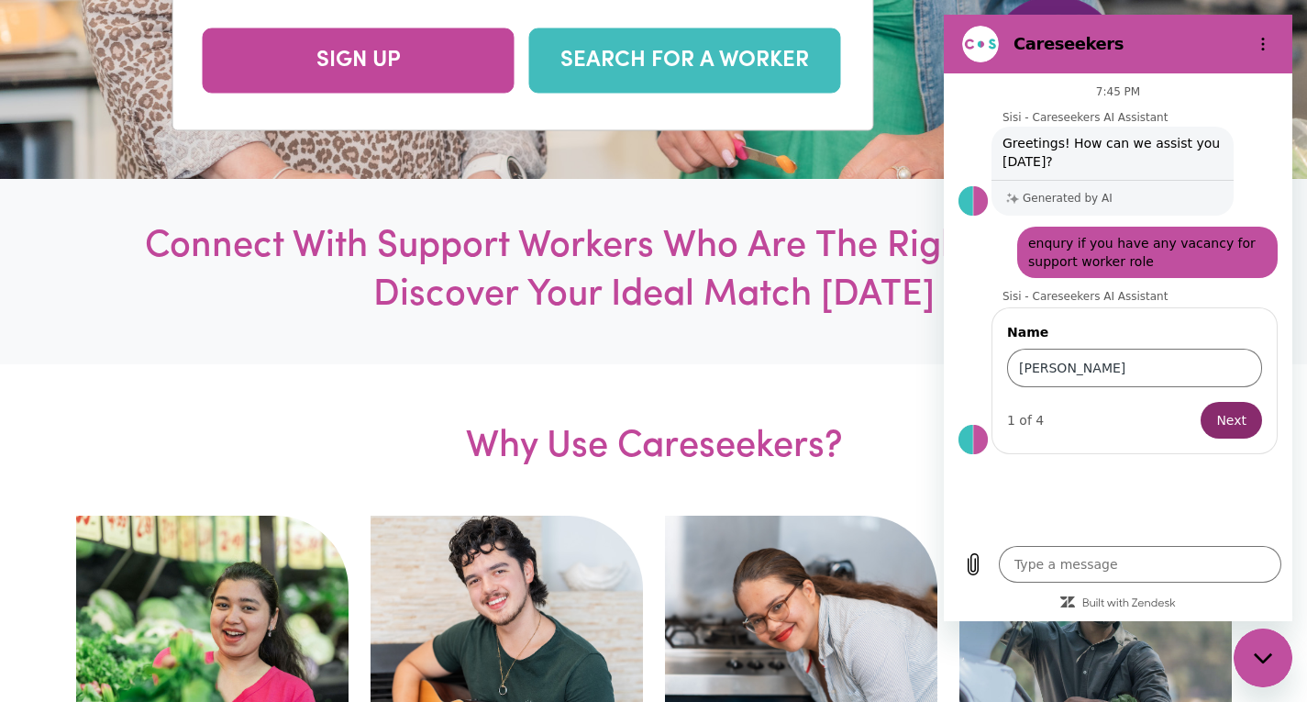
click at [1261, 427] on div "1 of 4 Next" at bounding box center [1134, 420] width 255 height 37
click at [1233, 422] on span "Next" at bounding box center [1232, 420] width 30 height 22
type textarea "x"
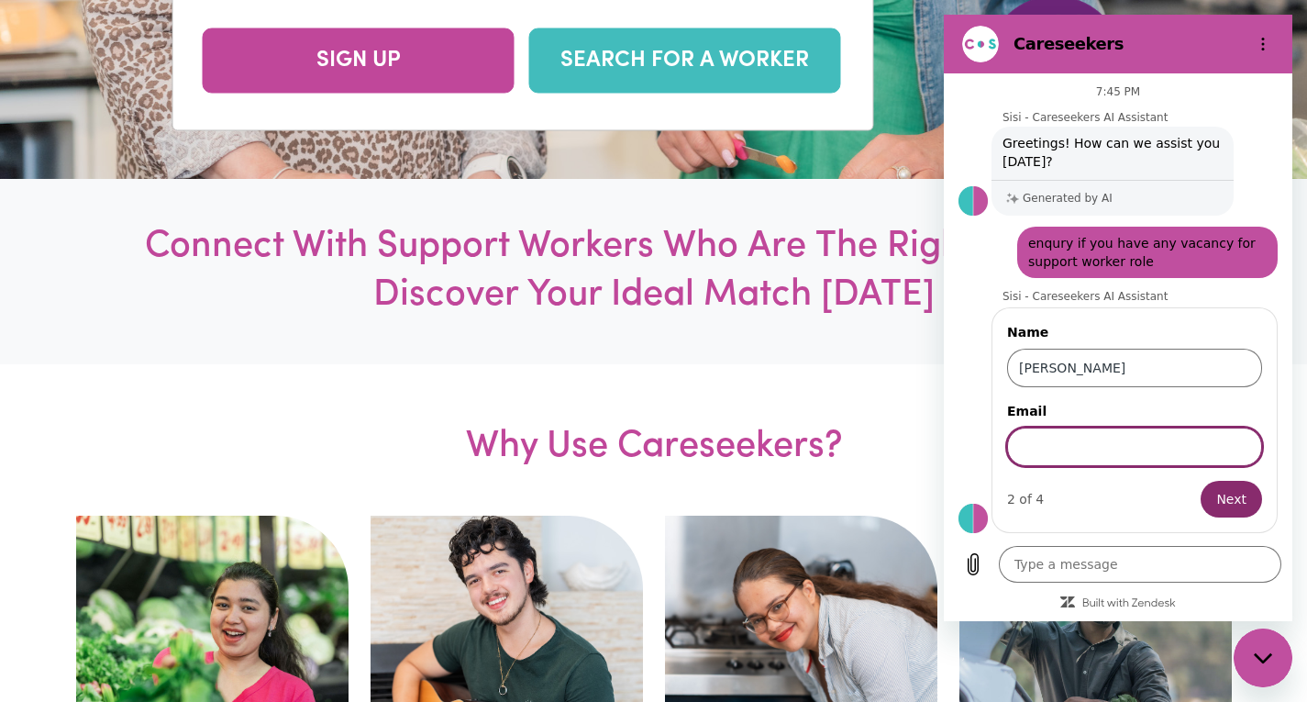
click at [1051, 457] on input "Email" at bounding box center [1134, 447] width 255 height 39
type input "[EMAIL_ADDRESS][DOMAIN_NAME]"
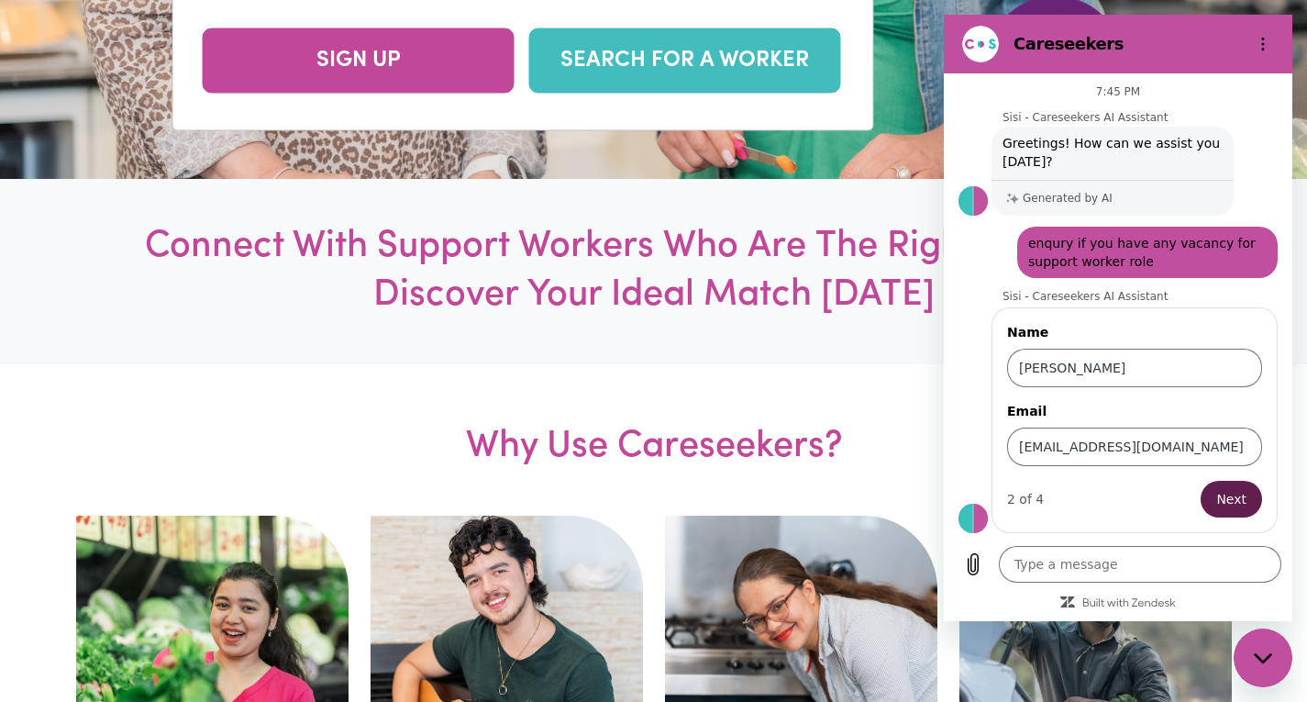
click at [1242, 498] on span "Next" at bounding box center [1232, 499] width 30 height 22
type textarea "x"
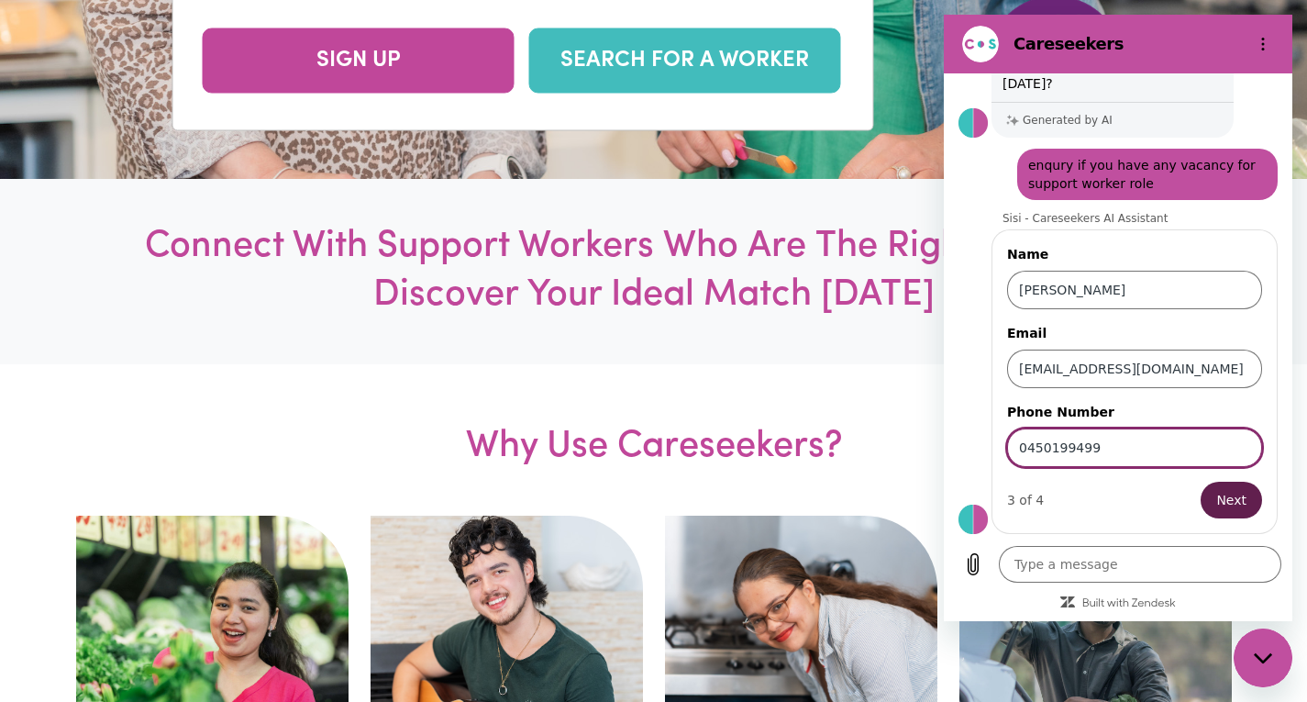
type input "0450199499"
click at [1242, 498] on button "Next" at bounding box center [1231, 500] width 61 height 37
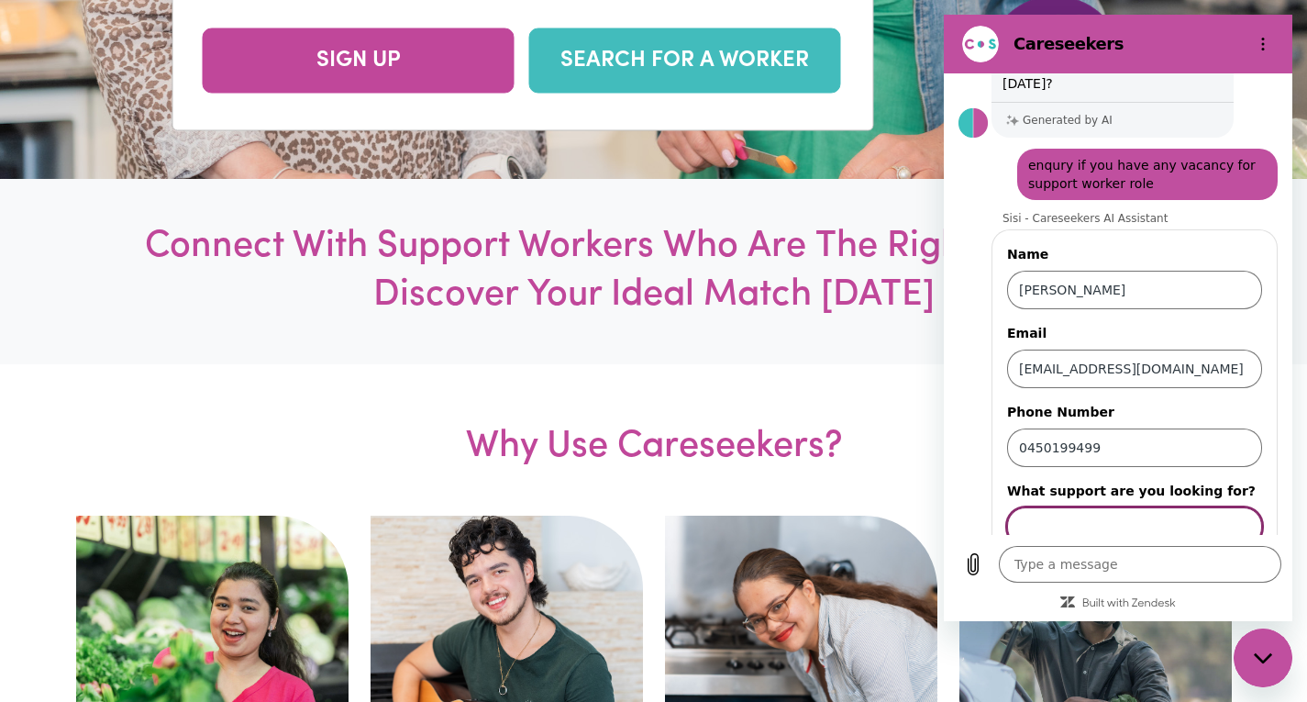
scroll to position [157, 0]
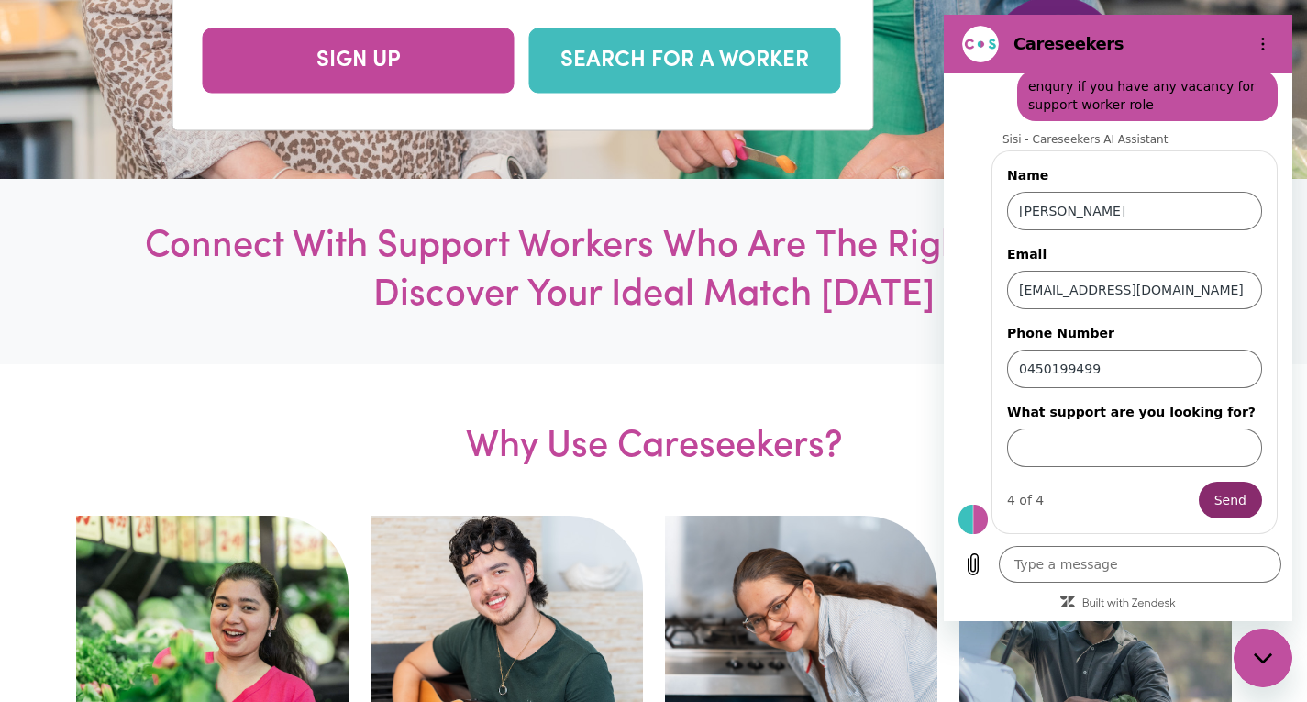
click at [484, 271] on h1 "Connect With Support Workers Who Are The Right Fit For You. Discover Your Ideal…" at bounding box center [654, 271] width 1090 height 97
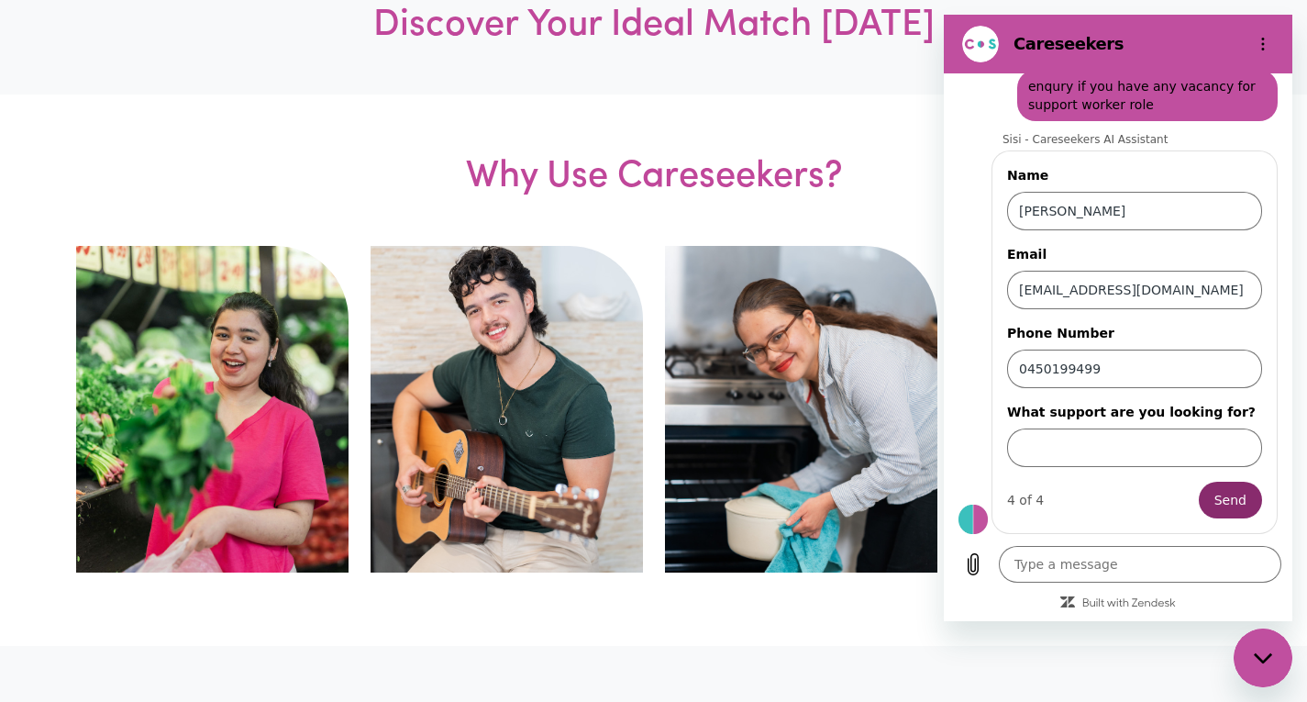
scroll to position [858, 0]
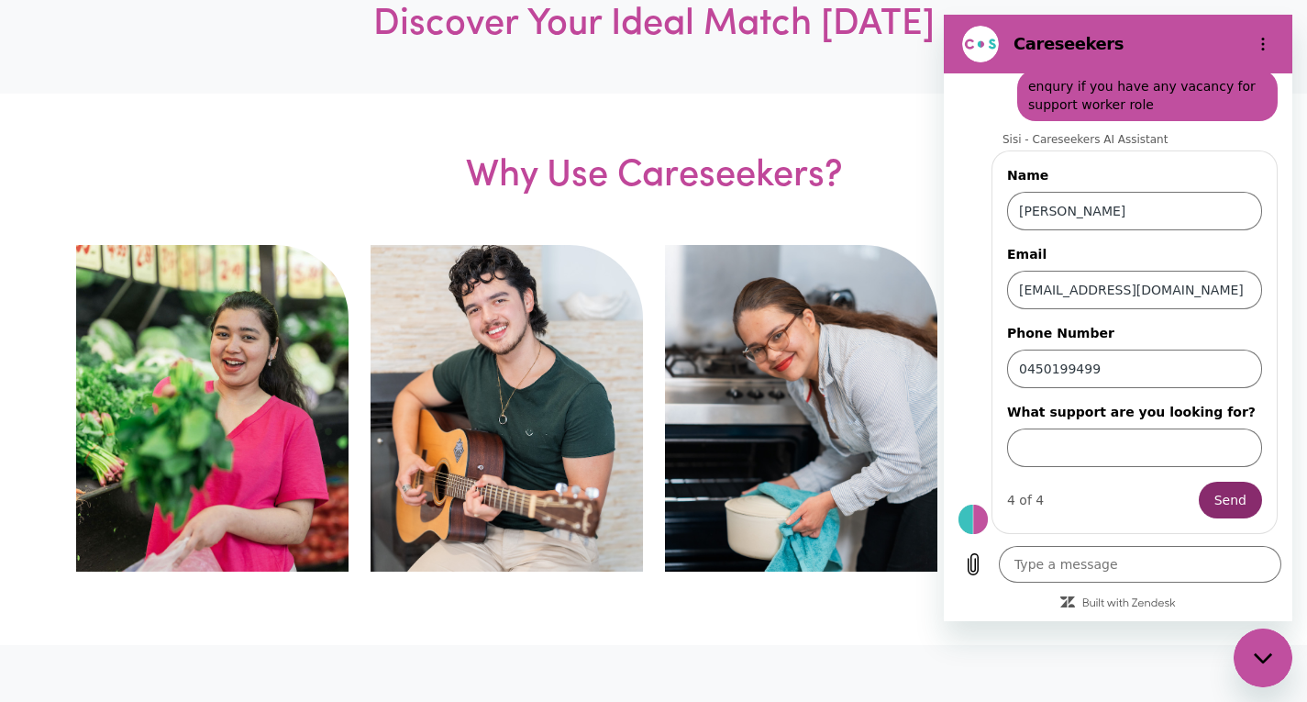
type textarea "x"
